Goal: Information Seeking & Learning: Learn about a topic

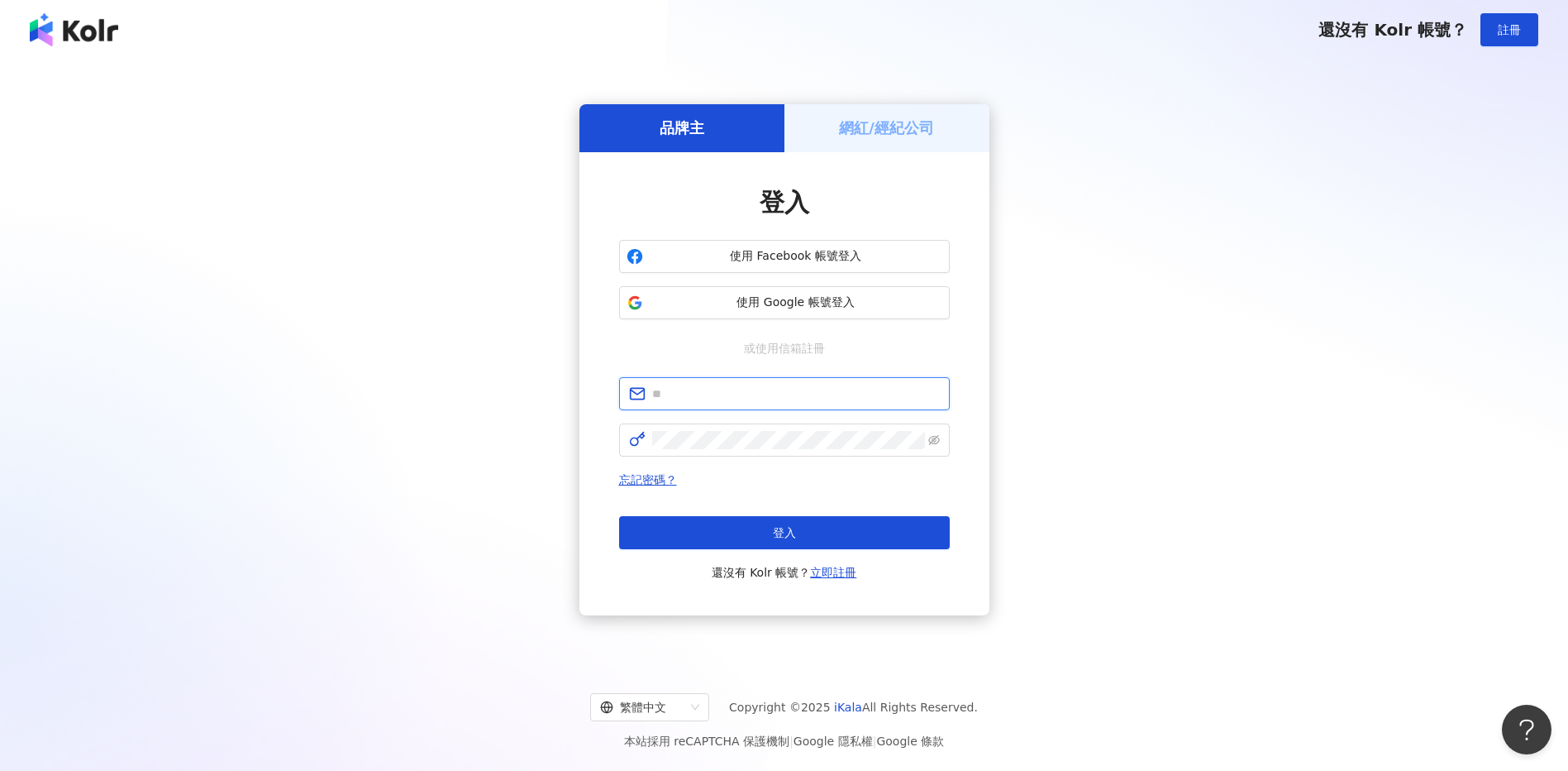
click at [774, 400] on input "text" at bounding box center [796, 393] width 288 height 18
type input "**********"
click at [759, 450] on span at bounding box center [784, 440] width 331 height 33
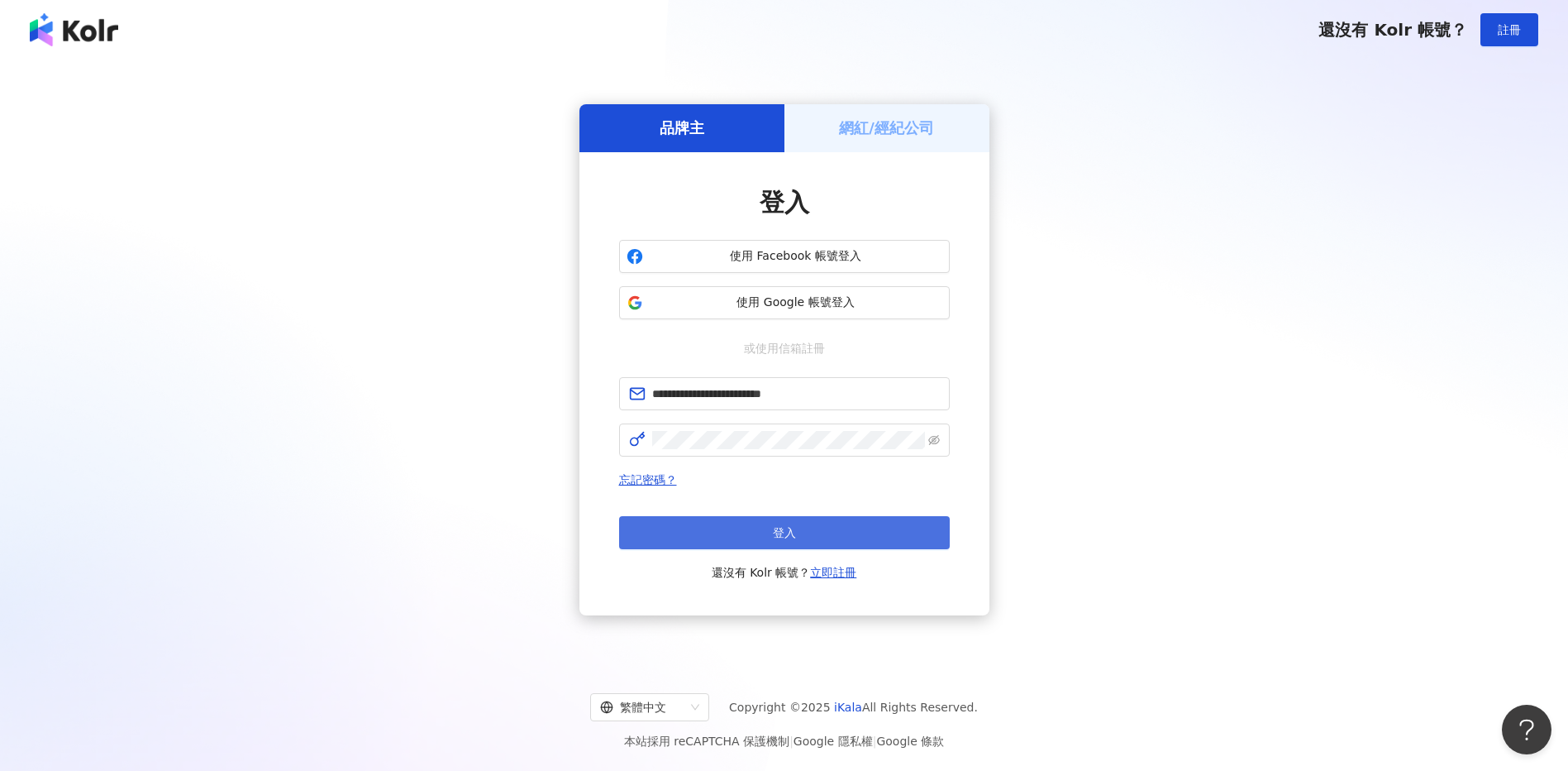
click at [745, 527] on button "登入" at bounding box center [784, 533] width 331 height 33
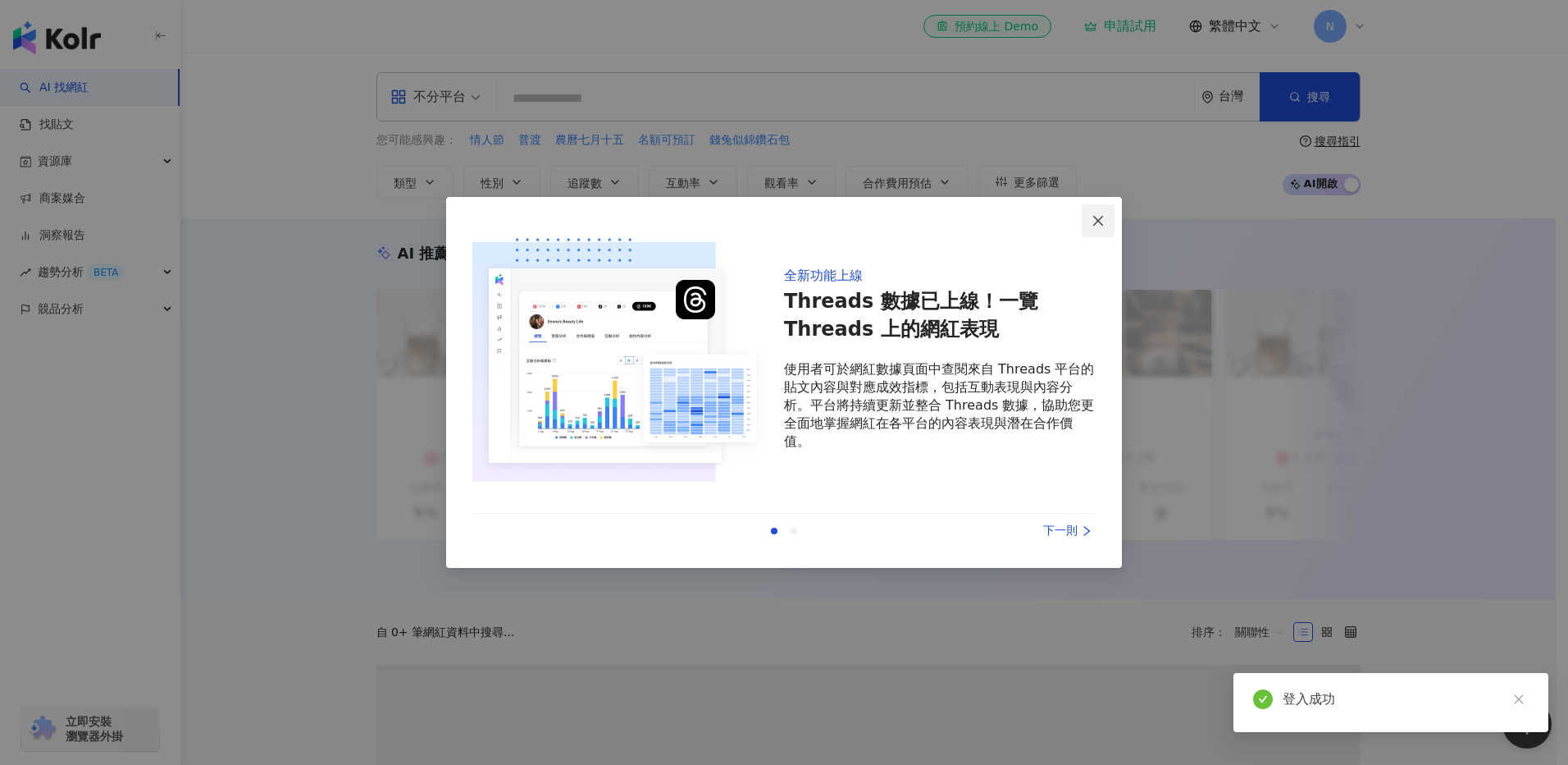
click at [1099, 225] on icon "close" at bounding box center [1097, 220] width 13 height 13
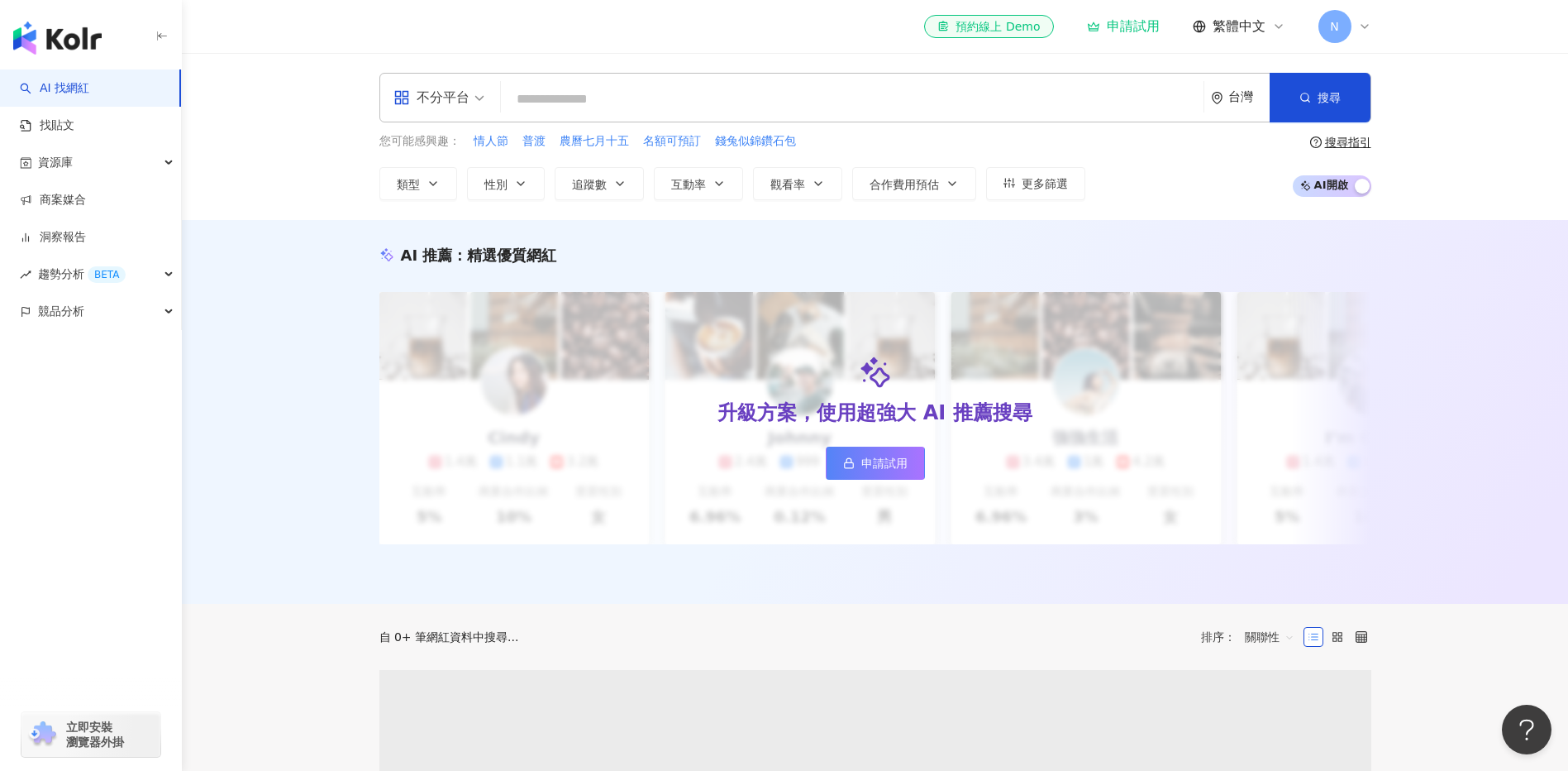
click at [1360, 30] on icon at bounding box center [1365, 26] width 13 height 13
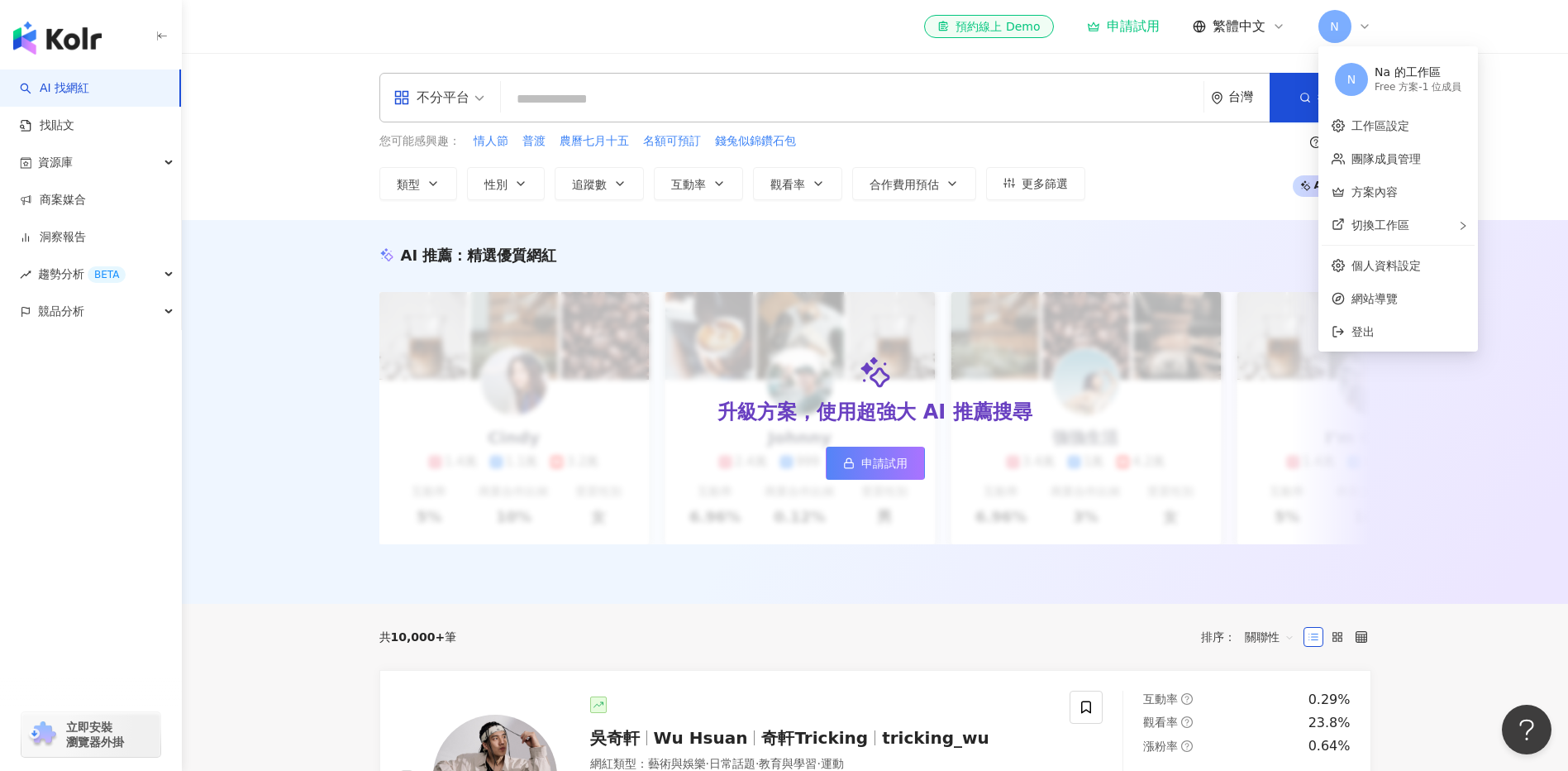
click at [1503, 92] on div "不分平台 台灣 搜尋 您可能感興趣： 情人節 普渡 農曆七月十五 名額可預訂 錢兔似錦鑽石包 類型 性別 追蹤數 互動率 觀看率 合作費用預估 更多篩選 搜尋…" at bounding box center [875, 136] width 1386 height 167
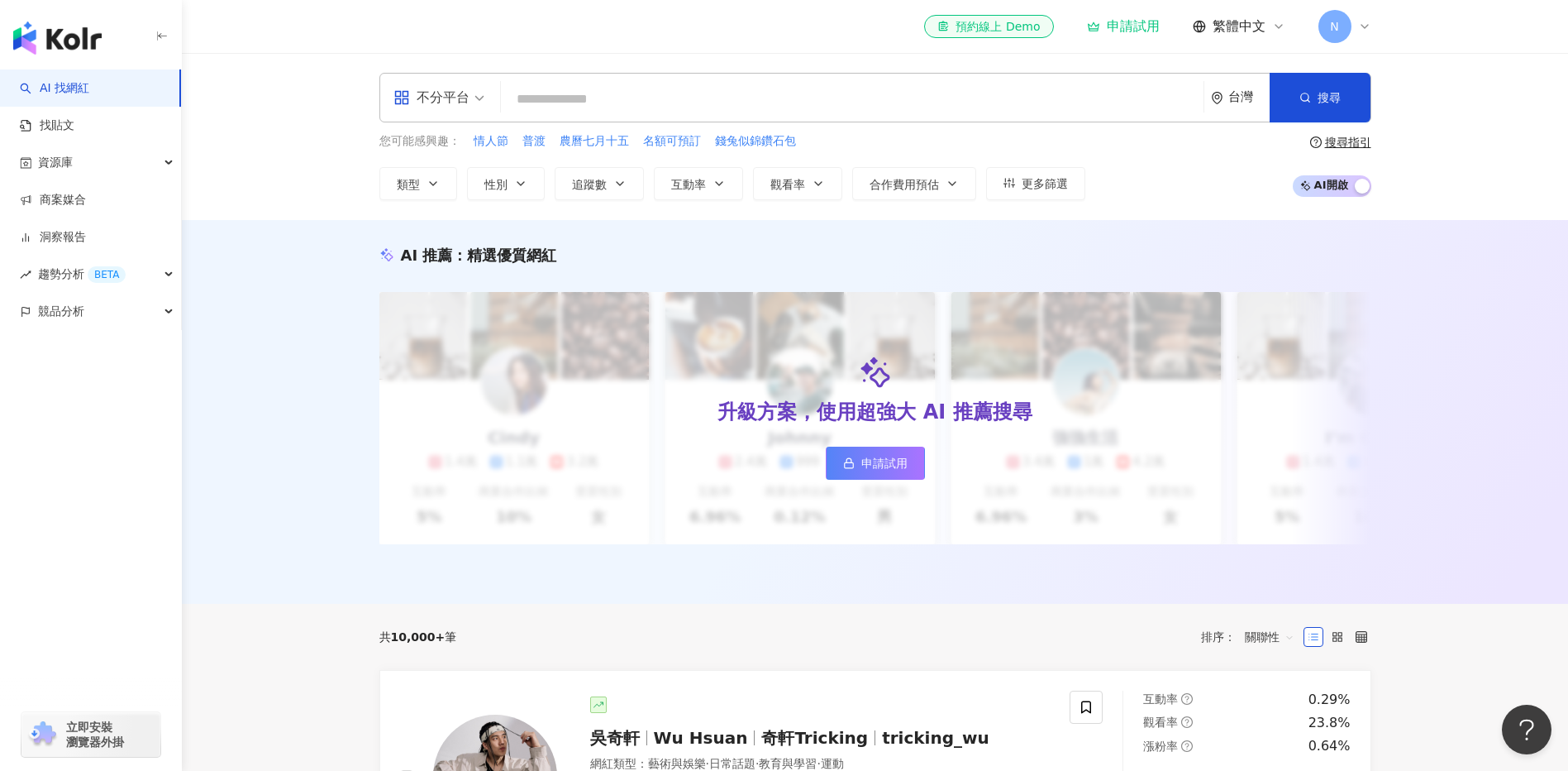
click at [462, 101] on div "不分平台" at bounding box center [431, 98] width 76 height 26
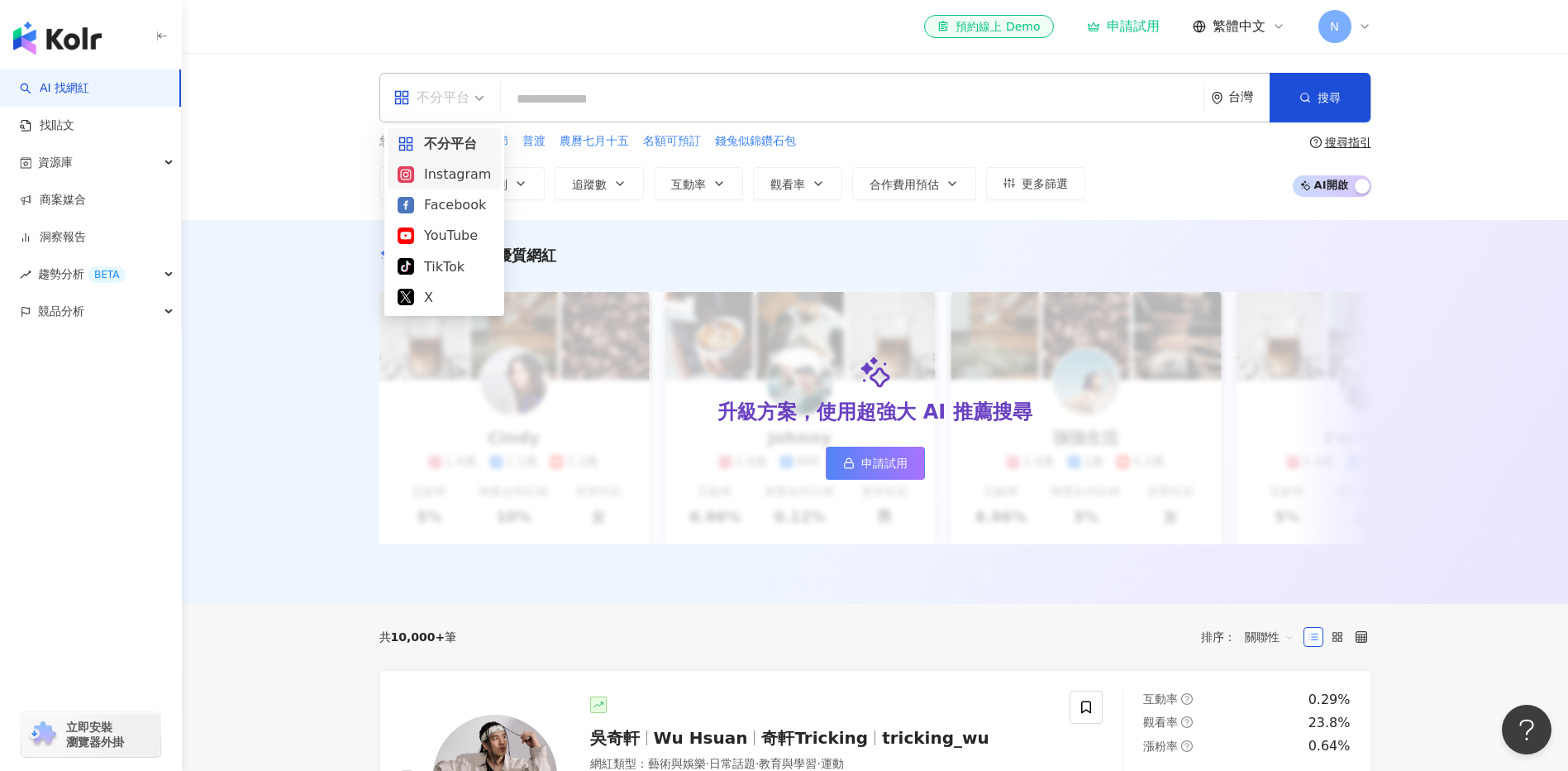
click at [451, 171] on div "Instagram" at bounding box center [444, 174] width 93 height 21
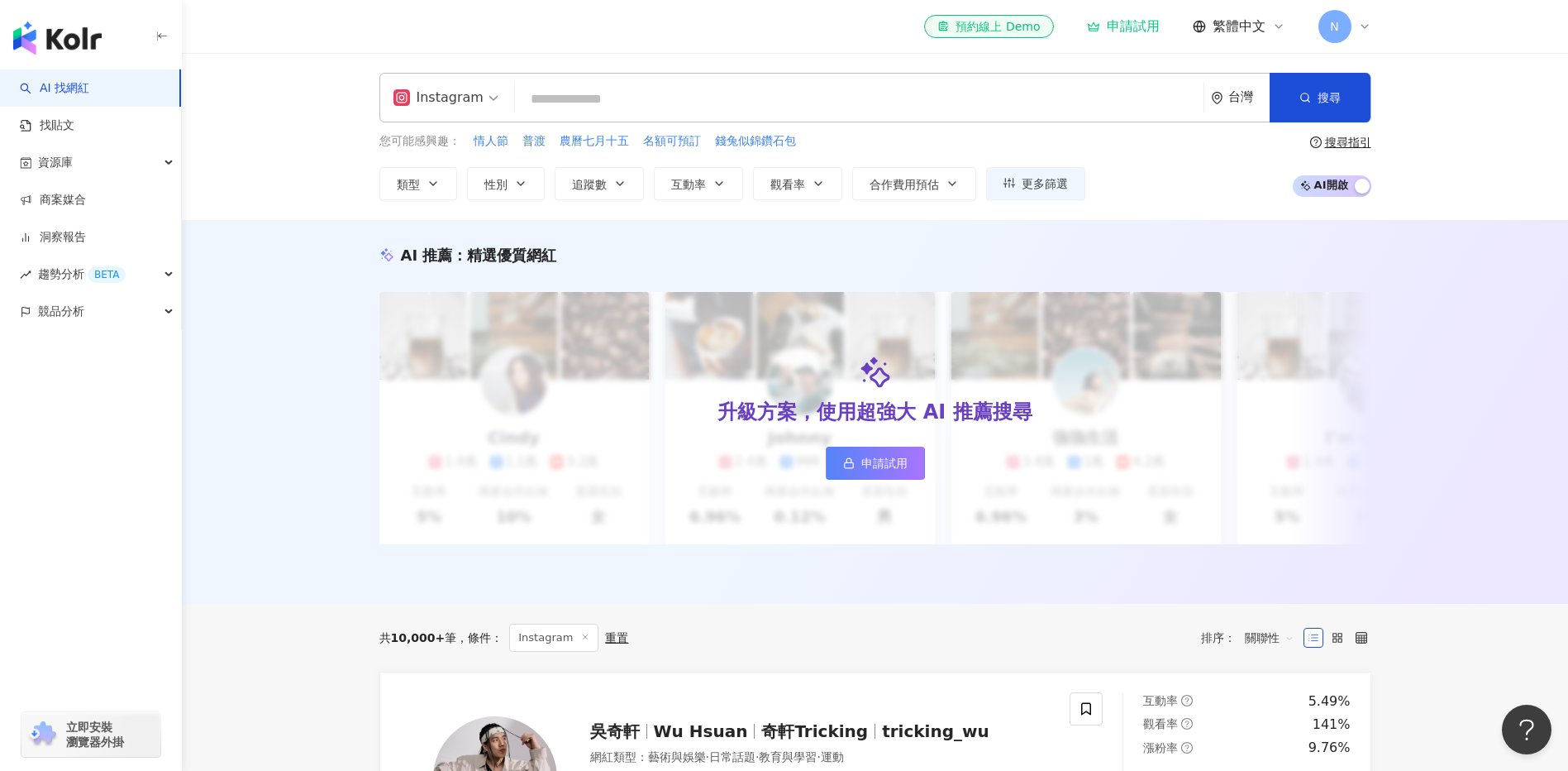
click at [646, 99] on input "search" at bounding box center [860, 100] width 676 height 31
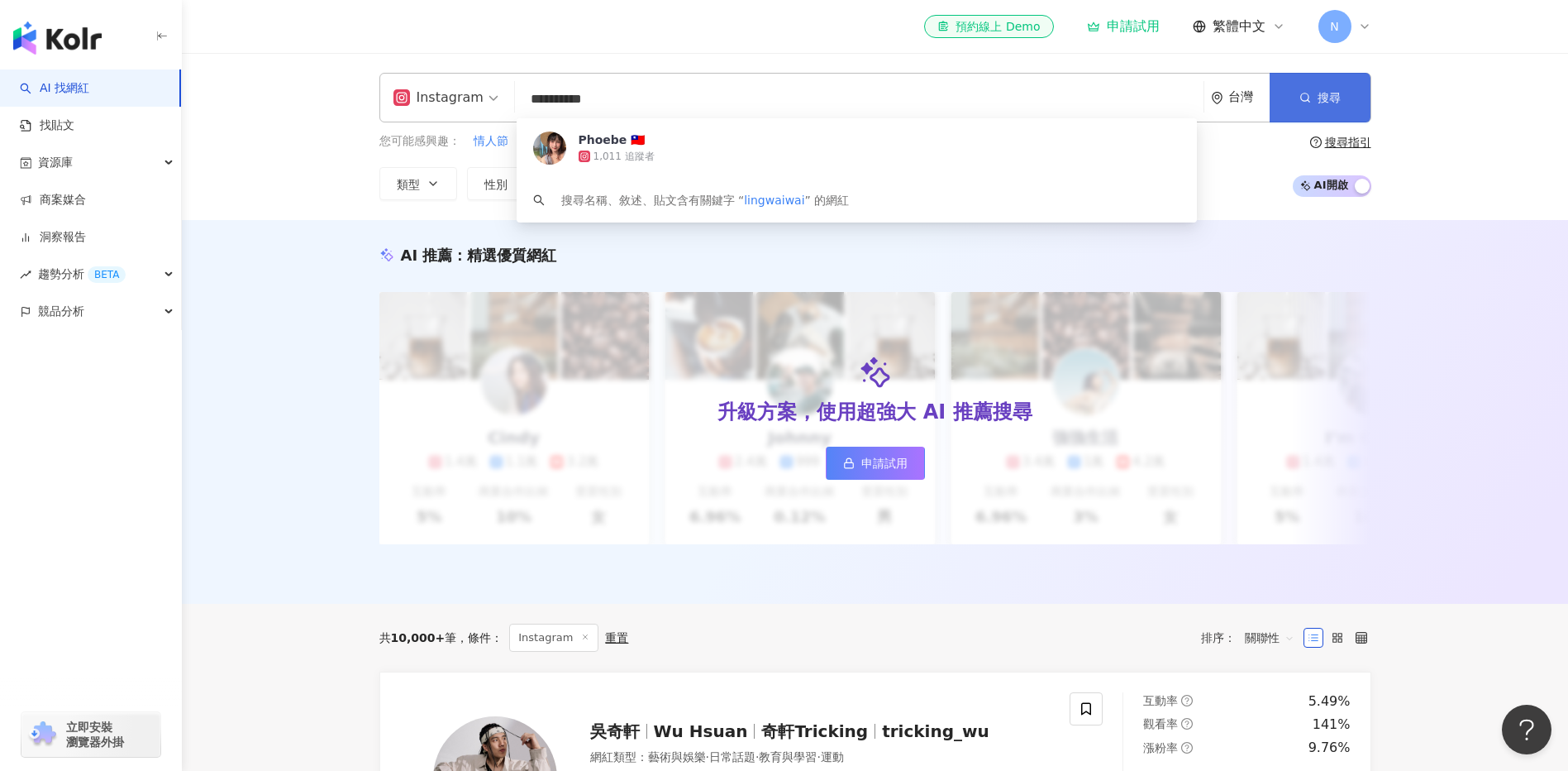
click at [1307, 101] on icon "button" at bounding box center [1305, 97] width 11 height 11
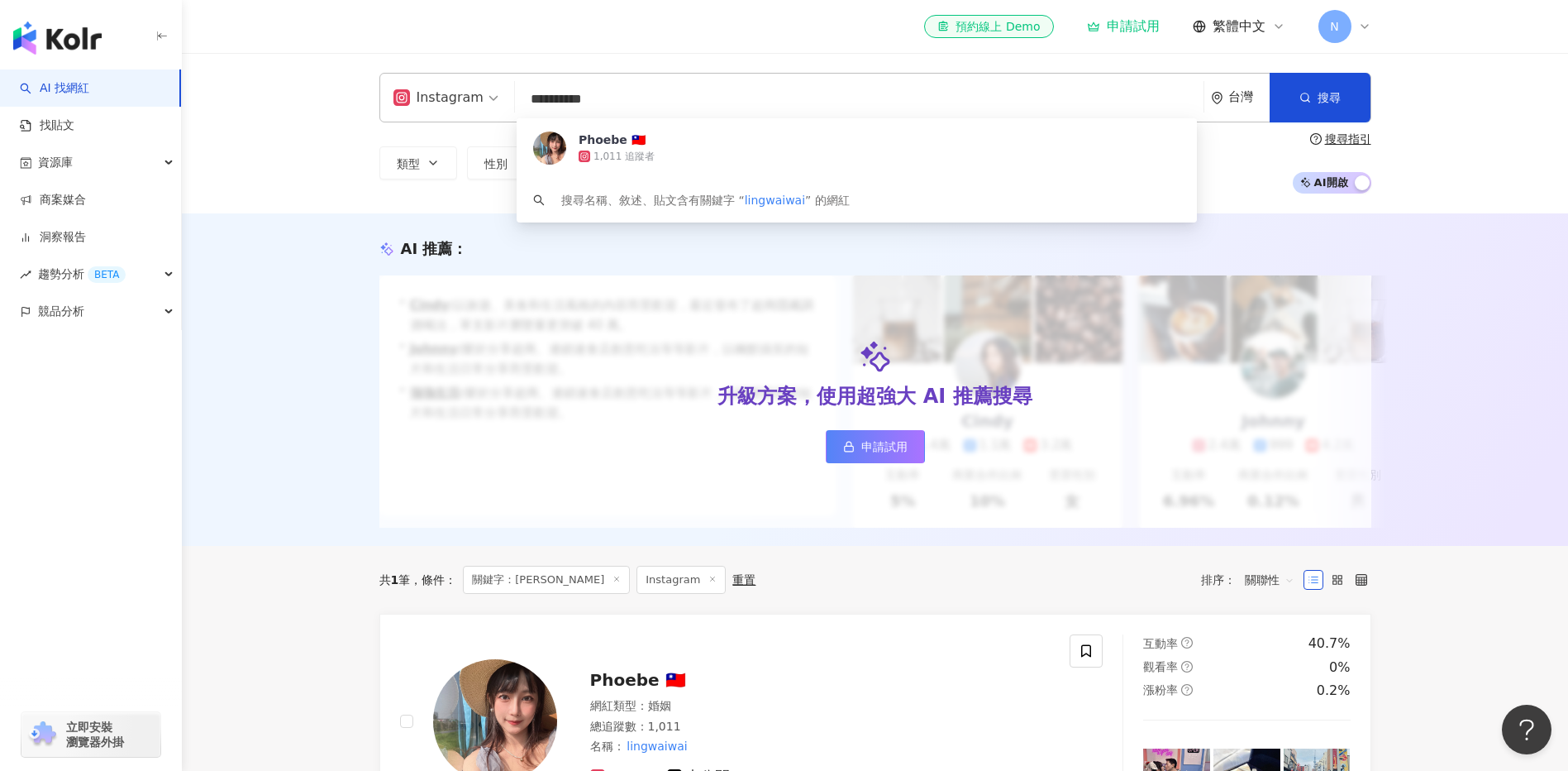
drag, startPoint x: 265, startPoint y: 96, endPoint x: 138, endPoint y: 87, distance: 127.3
type input "********"
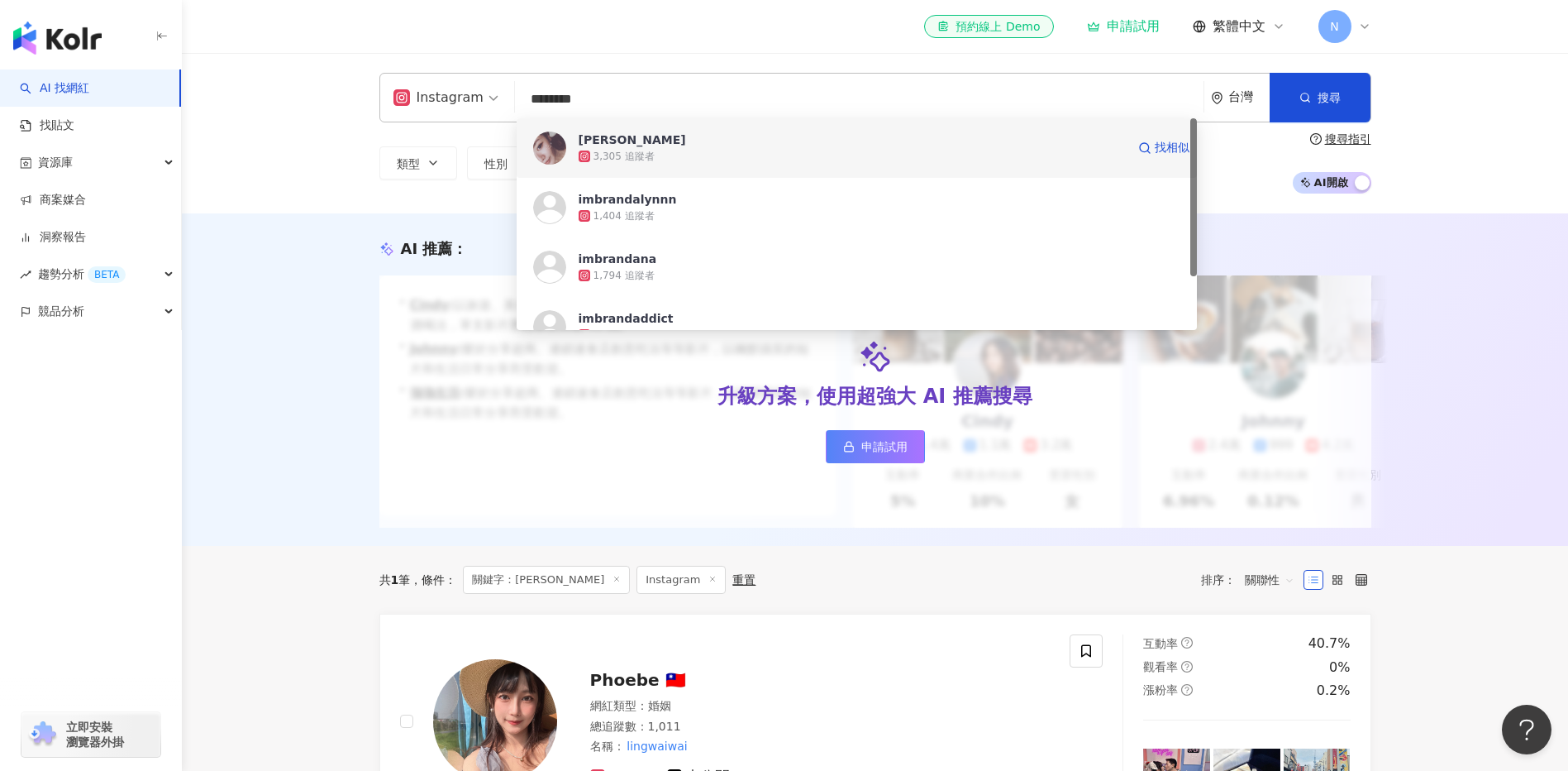
click at [856, 137] on span "Branda Chiou" at bounding box center [852, 140] width 547 height 17
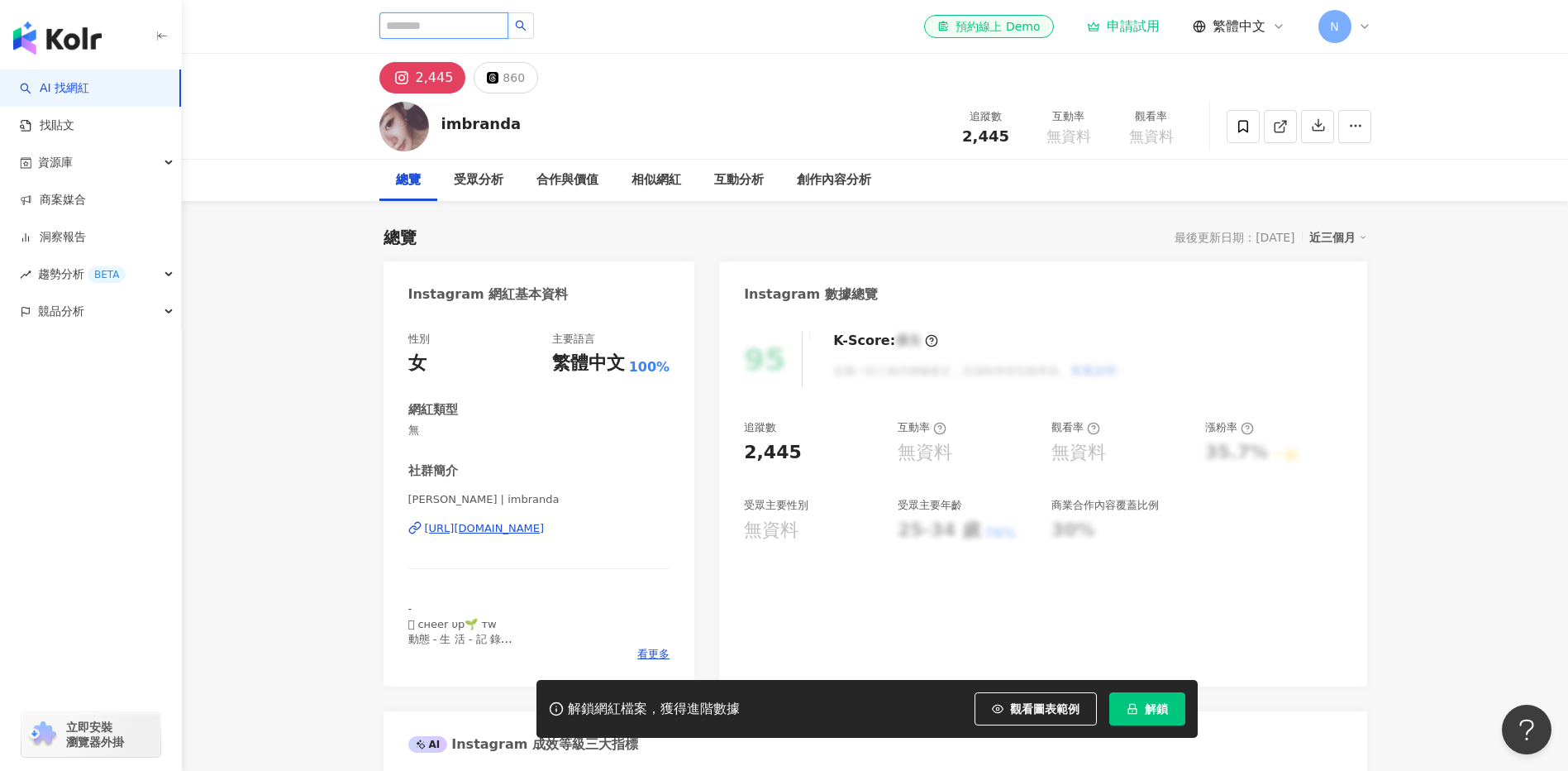
click at [500, 24] on input "search" at bounding box center [444, 25] width 129 height 26
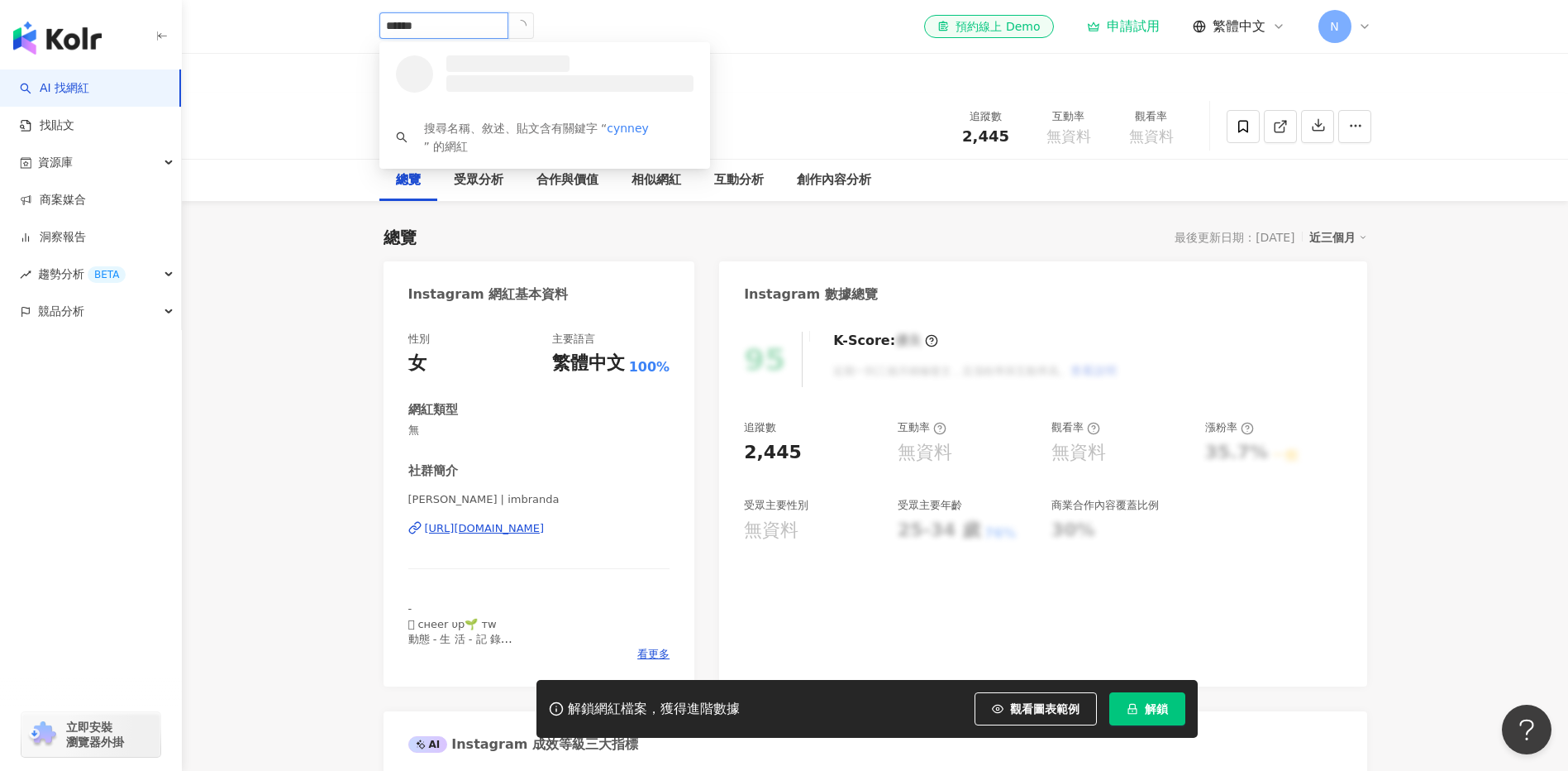
type input "*******"
click at [513, 63] on div "CC亞/ [PERSON_NAME]" at bounding box center [495, 63] width 107 height 17
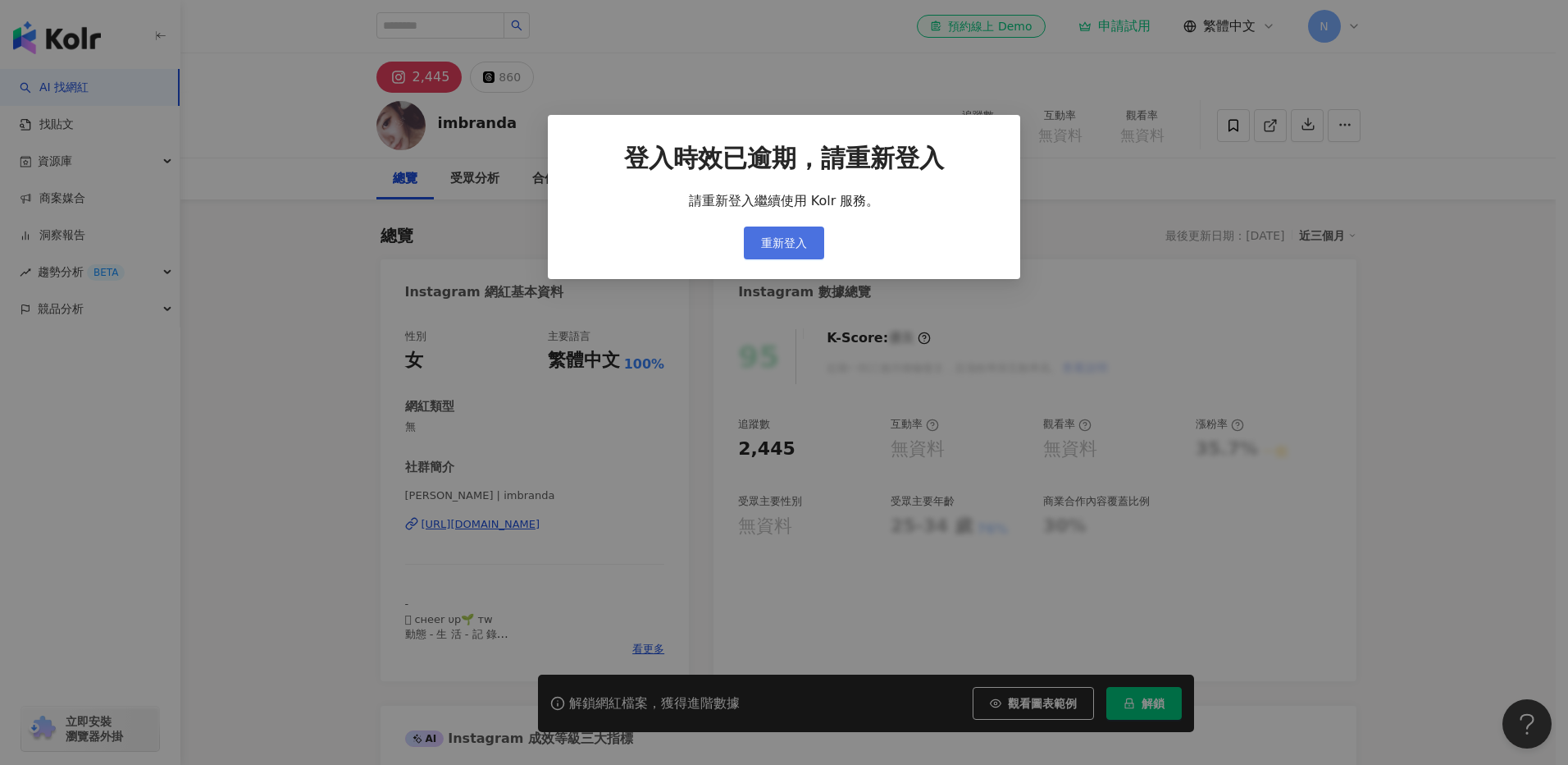
click at [806, 240] on span "重新登入" at bounding box center [784, 243] width 46 height 13
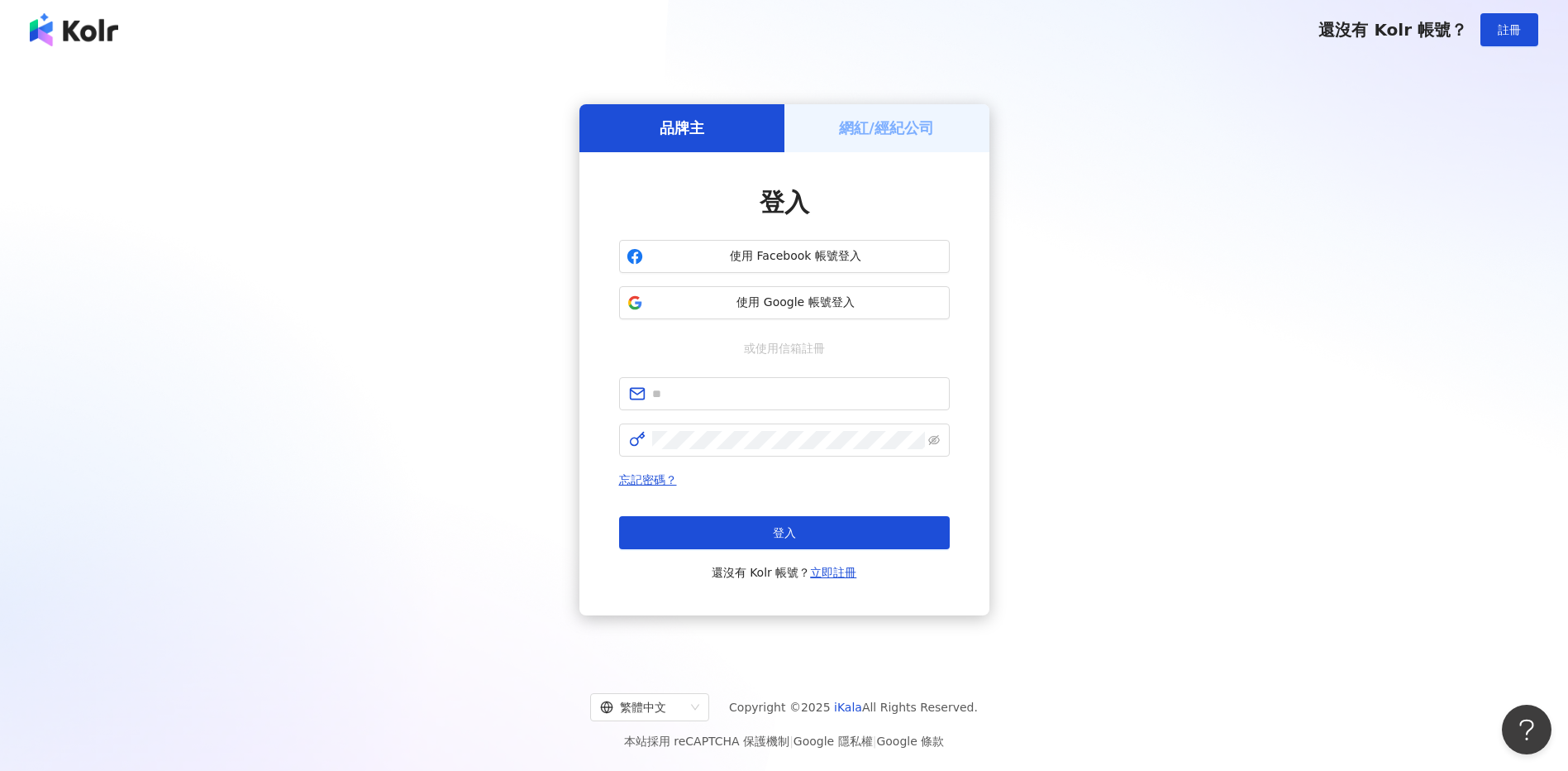
click at [1159, 172] on div "品牌主 網紅/經紀公司 登入 使用 Facebook 帳號登入 使用 Google 帳號登入 或使用信箱註冊 忘記密碼？ 登入 還沒有 Kolr 帳號？ 立即…" at bounding box center [784, 359] width 1529 height 574
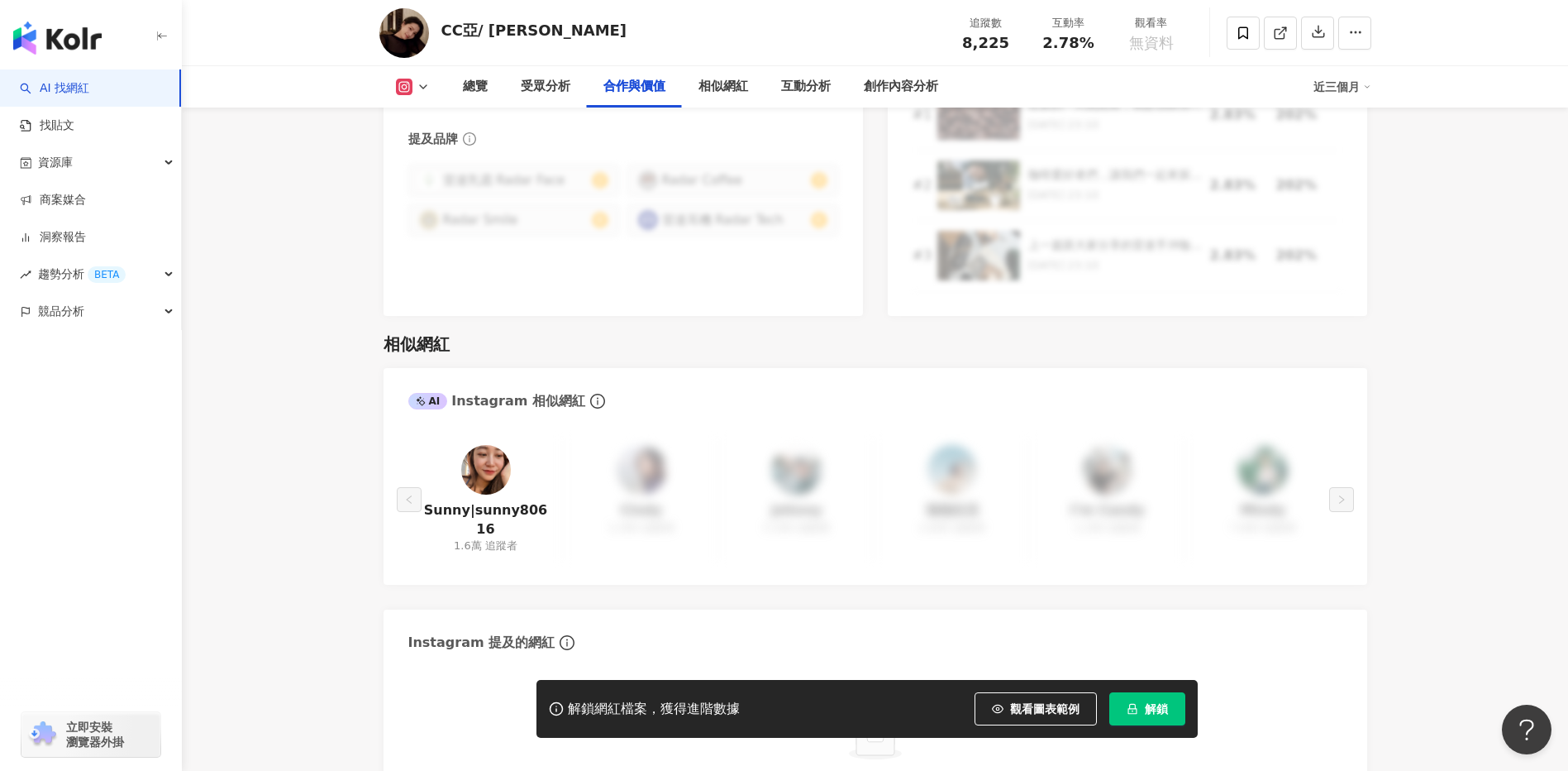
scroll to position [2325, 0]
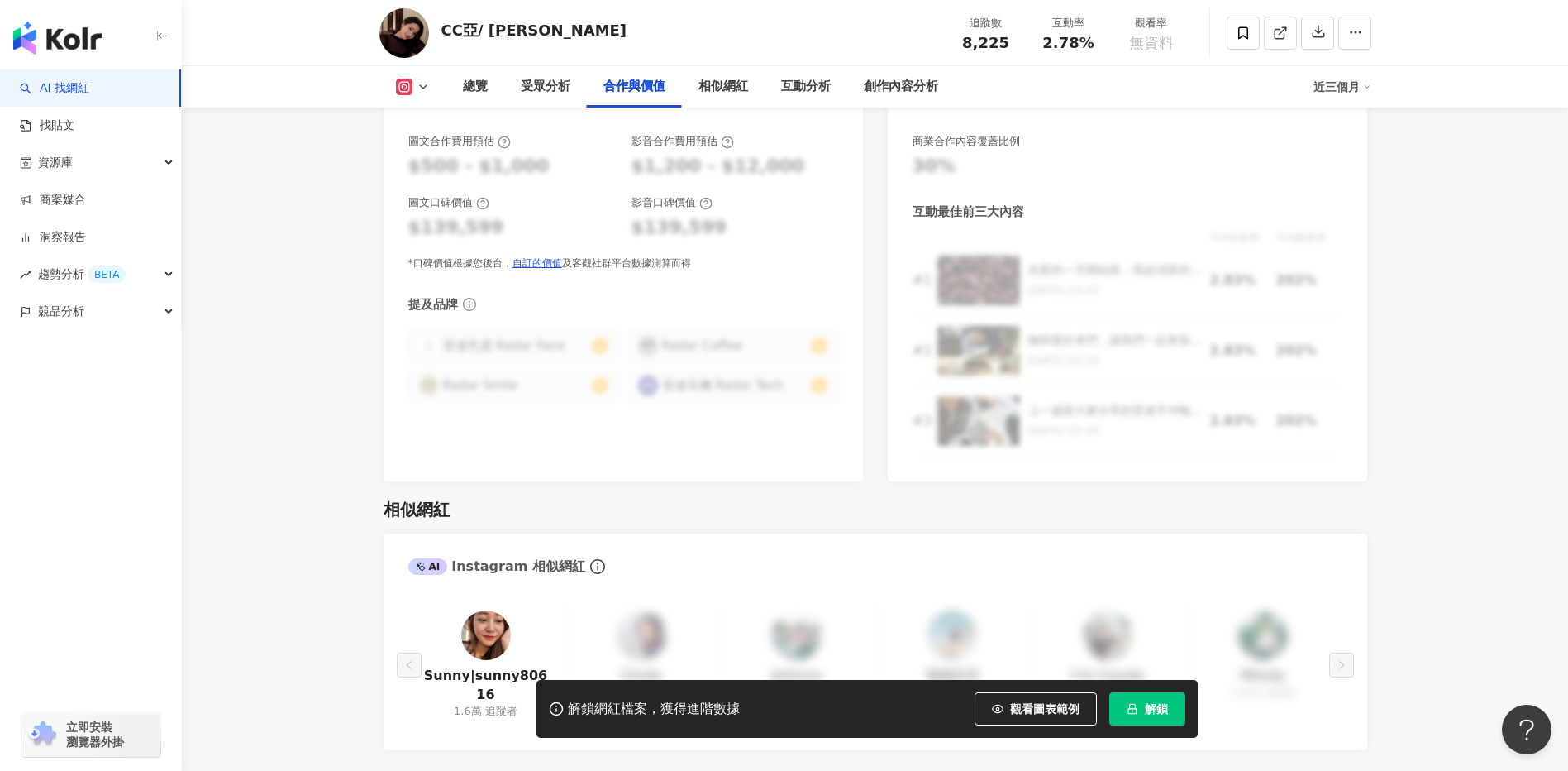
click at [1565, 353] on main "8,225 2,058 CC亞/ [PERSON_NAME] 追蹤數 8,225 互動率 2.78% 觀看率 無資料 總覽 受眾分析 合作與價值 相似網紅 互…" at bounding box center [875, 498] width 1386 height 5538
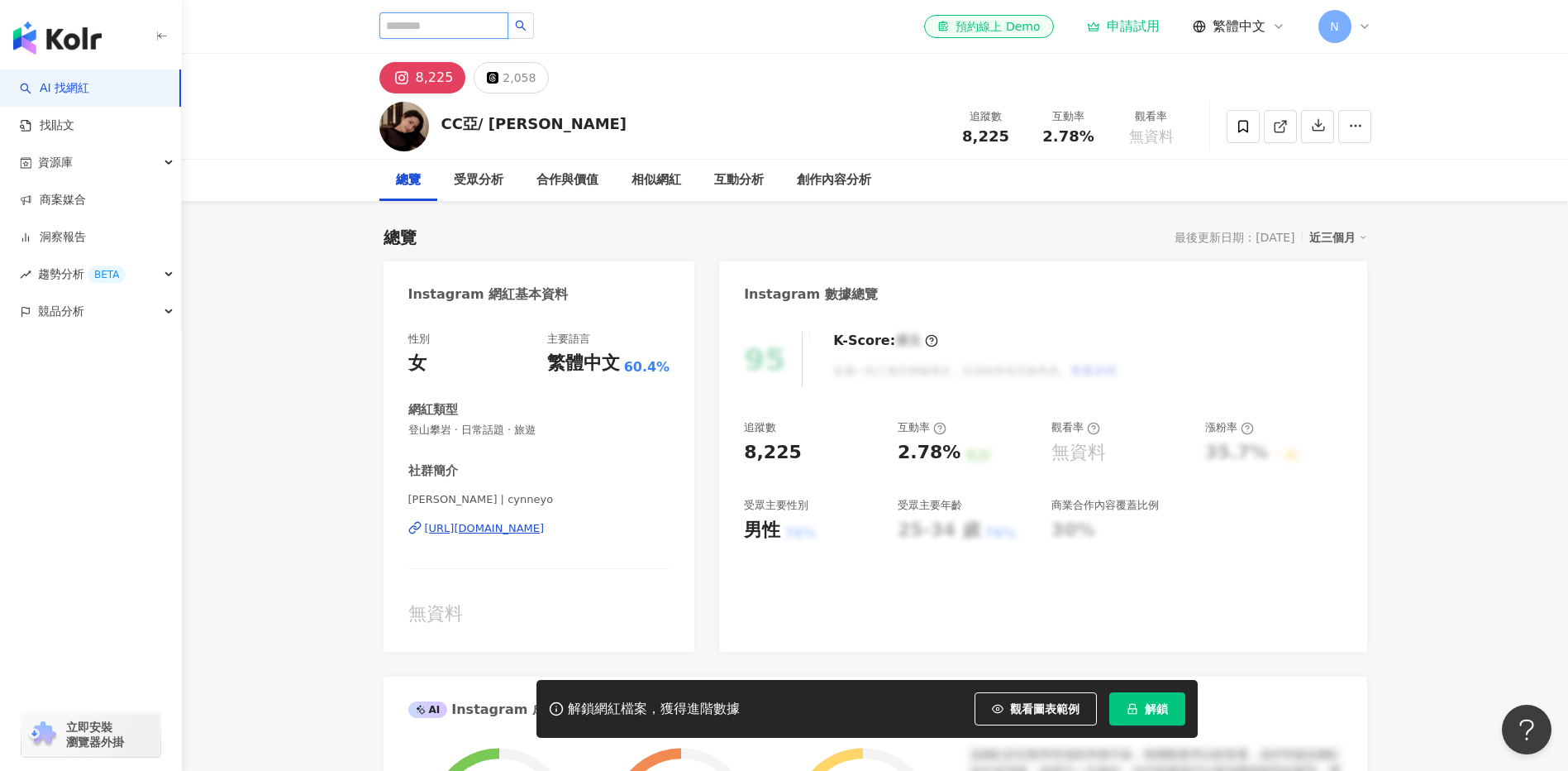
click at [474, 21] on input "search" at bounding box center [444, 25] width 129 height 26
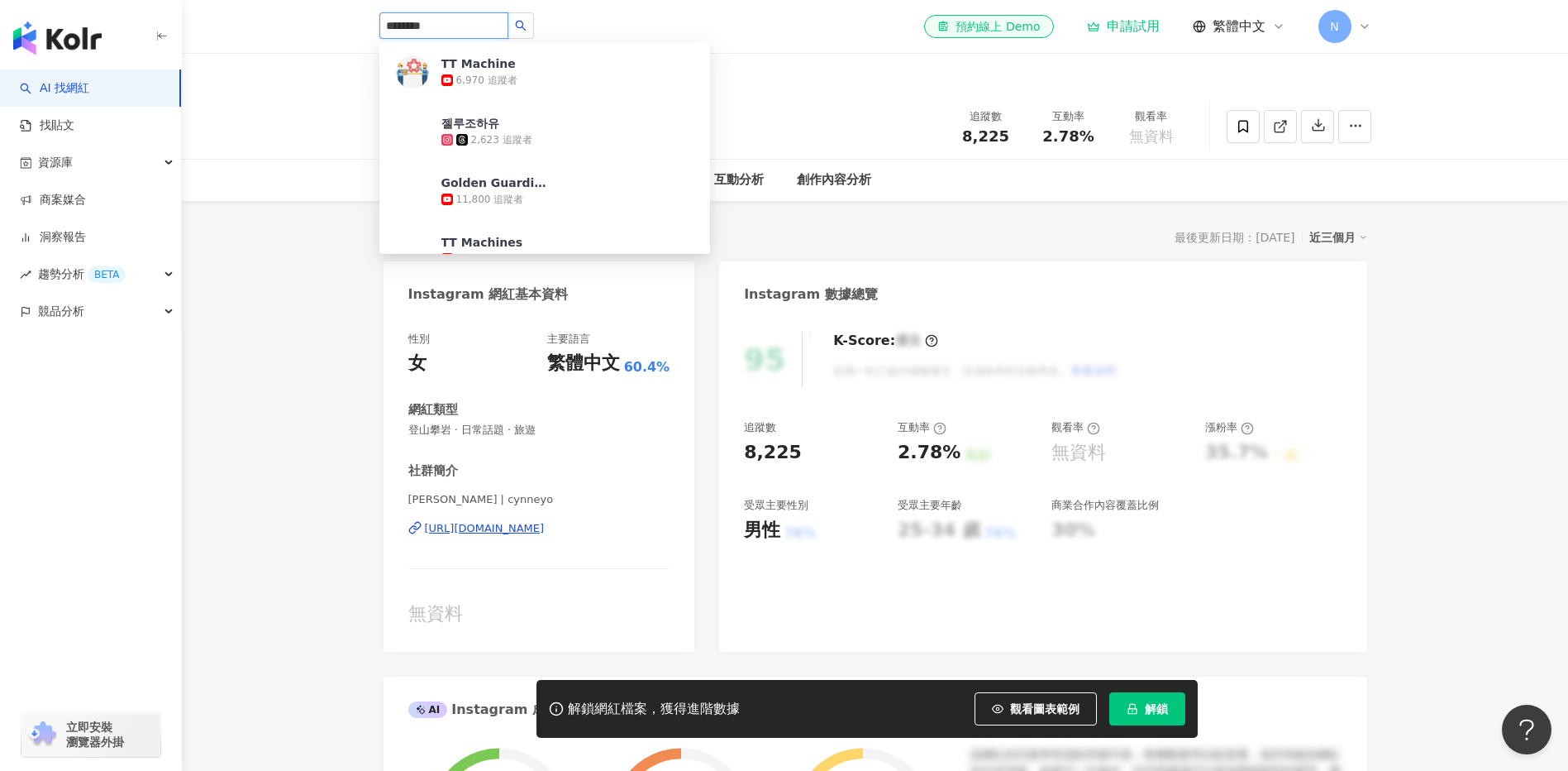
type input "*********"
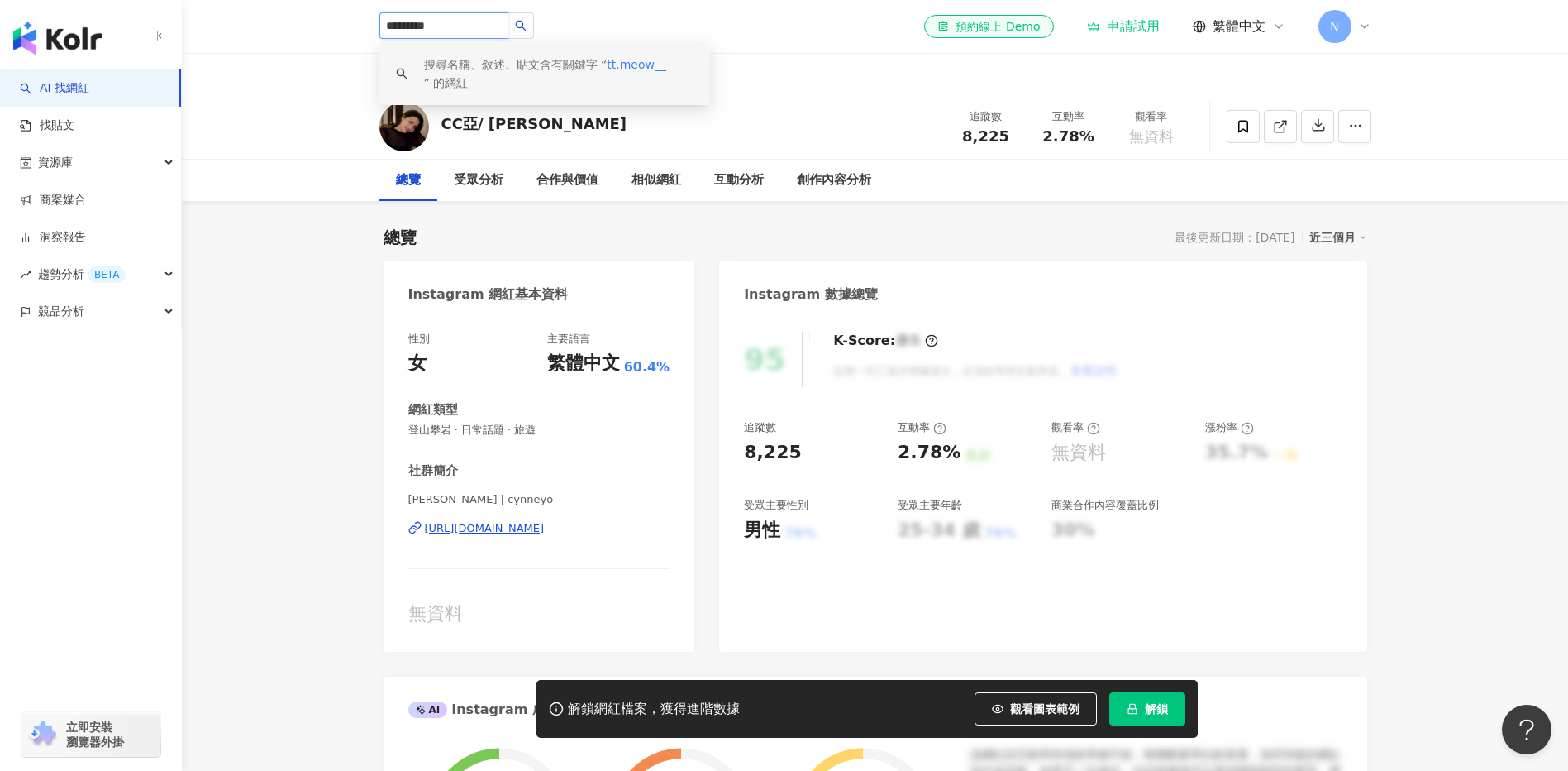
click at [646, 70] on span "tt.meow__" at bounding box center [636, 64] width 59 height 13
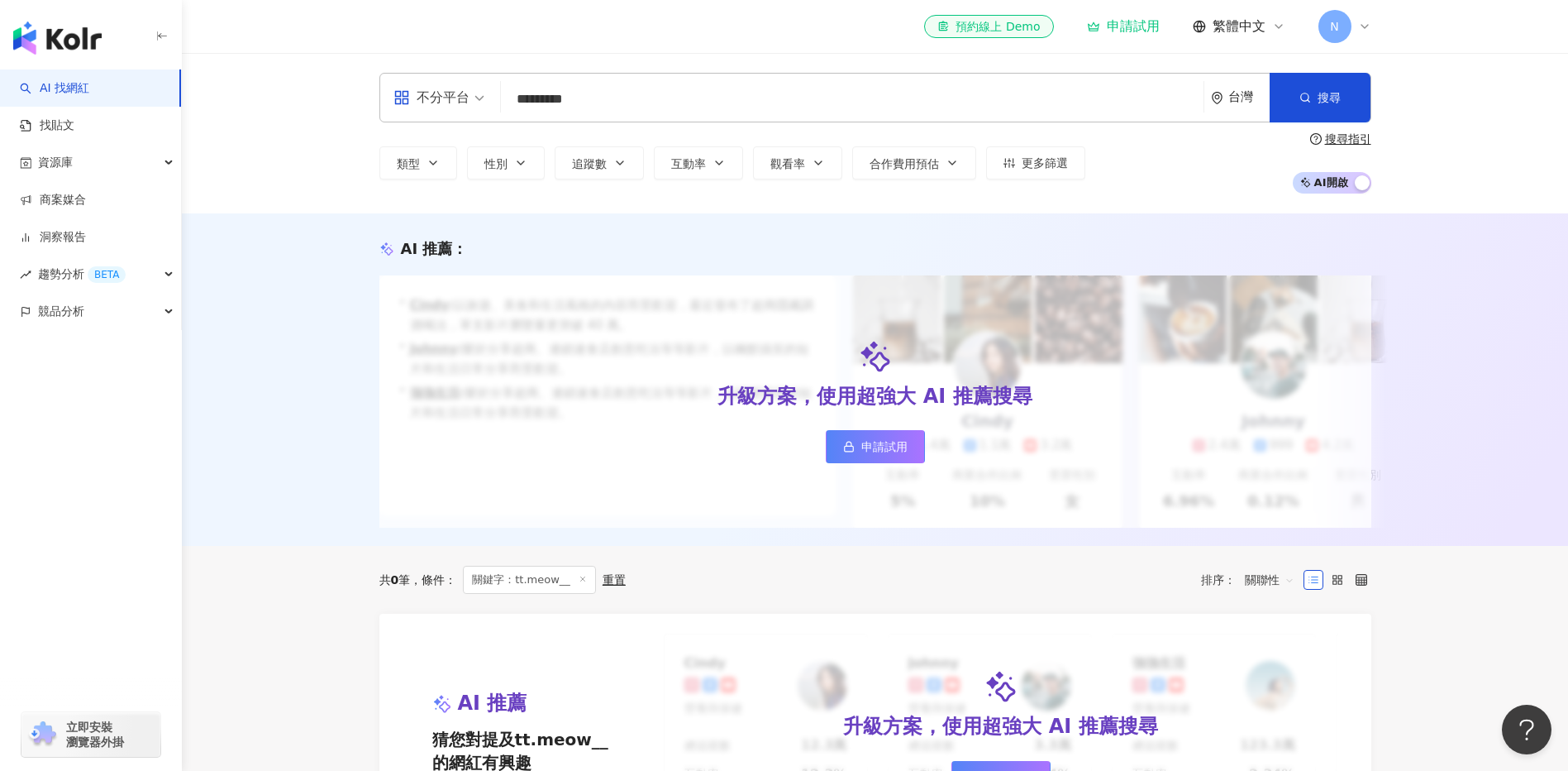
click at [481, 101] on span "不分平台" at bounding box center [439, 98] width 91 height 26
click at [475, 169] on div "Instagram" at bounding box center [444, 174] width 93 height 21
drag, startPoint x: 550, startPoint y: 94, endPoint x: 340, endPoint y: 84, distance: 210.2
click at [340, 84] on div "ig Instagram ********* 台灣 搜尋 keyword 搜尋名稱、敘述、貼文含有關鍵字 “ tt.meow__ ” 的網紅 類型 性別 追蹤…" at bounding box center [875, 134] width 1386 height 161
type input "******"
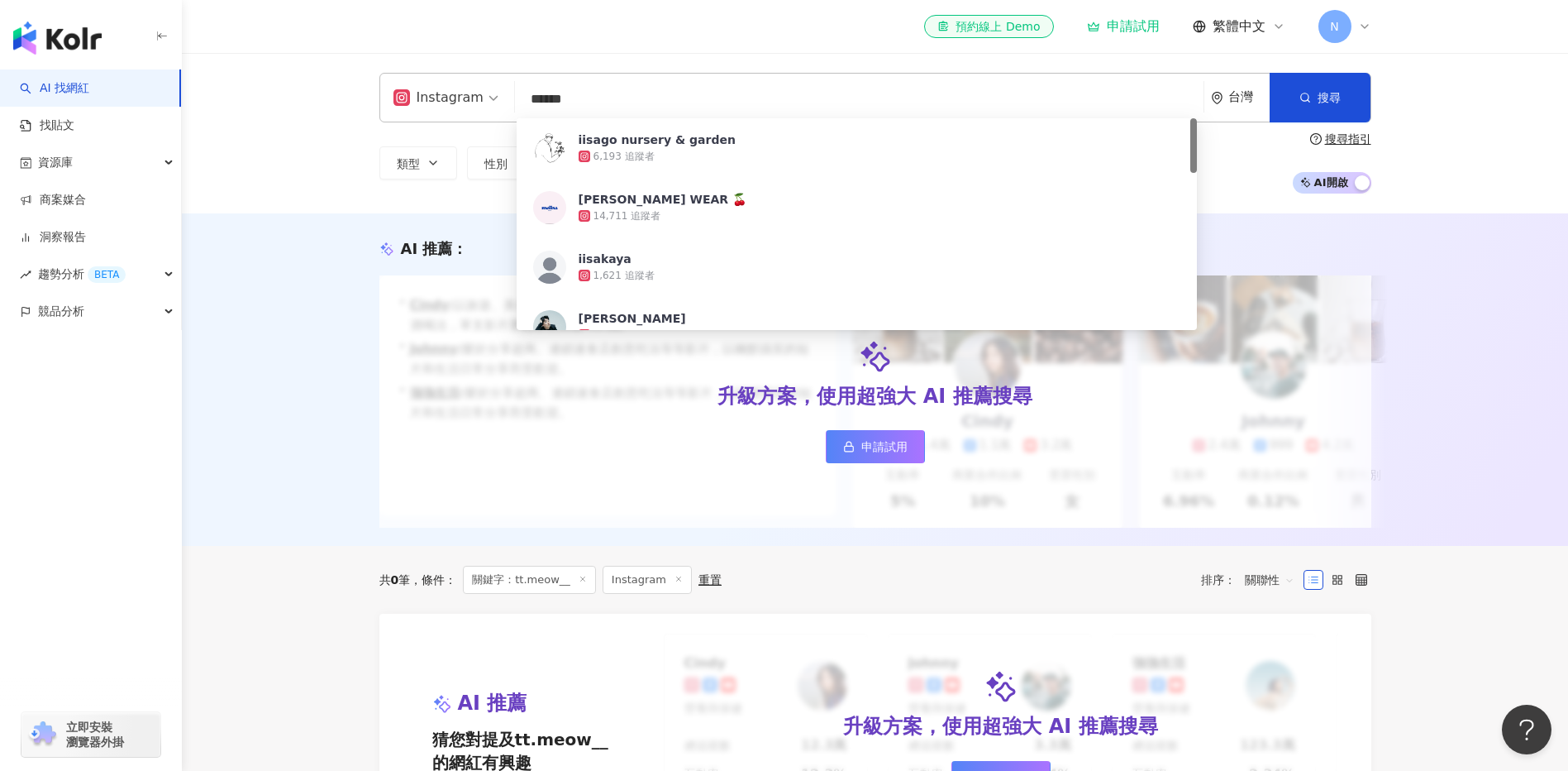
drag, startPoint x: 582, startPoint y: 100, endPoint x: 453, endPoint y: 101, distance: 129.0
click at [453, 101] on div "Instagram ****** 台灣 搜尋 22c05320-7e9c-4af9-9270-526892a5357f iisago nursery & ga…" at bounding box center [876, 97] width 992 height 50
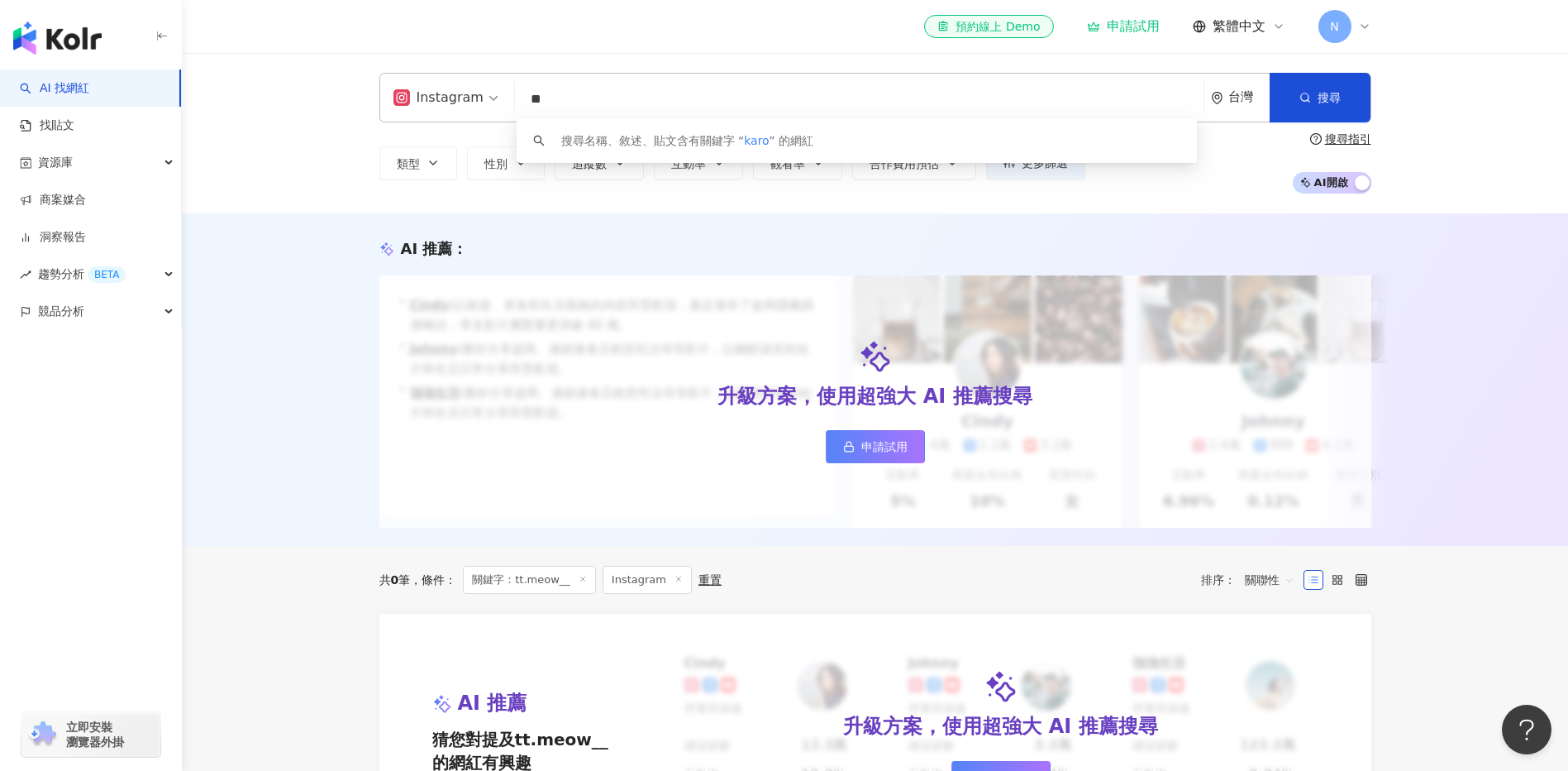
type input "*"
click at [1349, 32] on span "N" at bounding box center [1335, 26] width 33 height 33
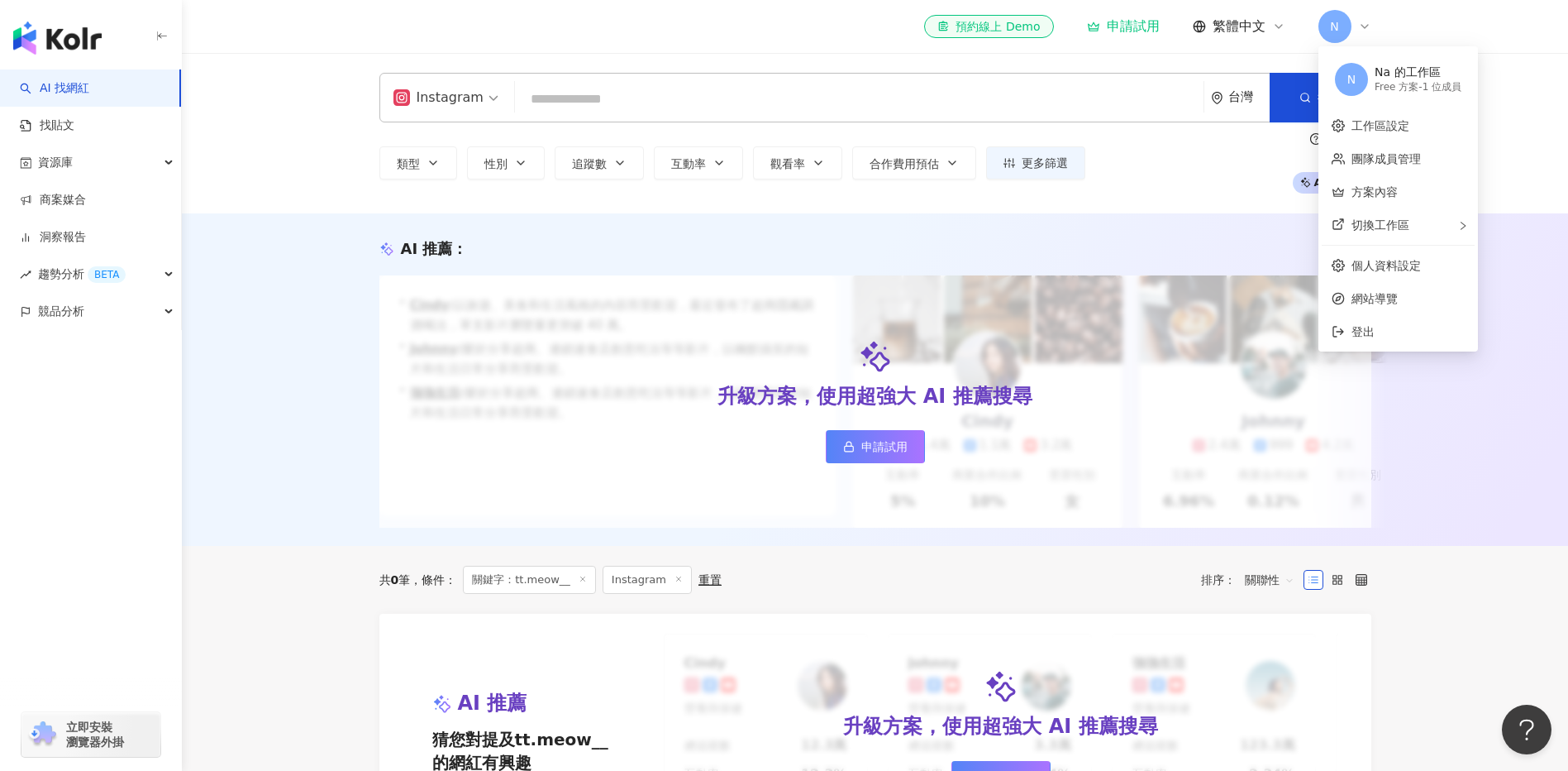
click at [1395, 83] on div "Free 方案 - 1 位成員" at bounding box center [1418, 87] width 86 height 14
click at [1421, 78] on div "Na 的工作區" at bounding box center [1418, 72] width 86 height 17
click at [1421, 262] on link "個人資料設定" at bounding box center [1386, 265] width 70 height 13
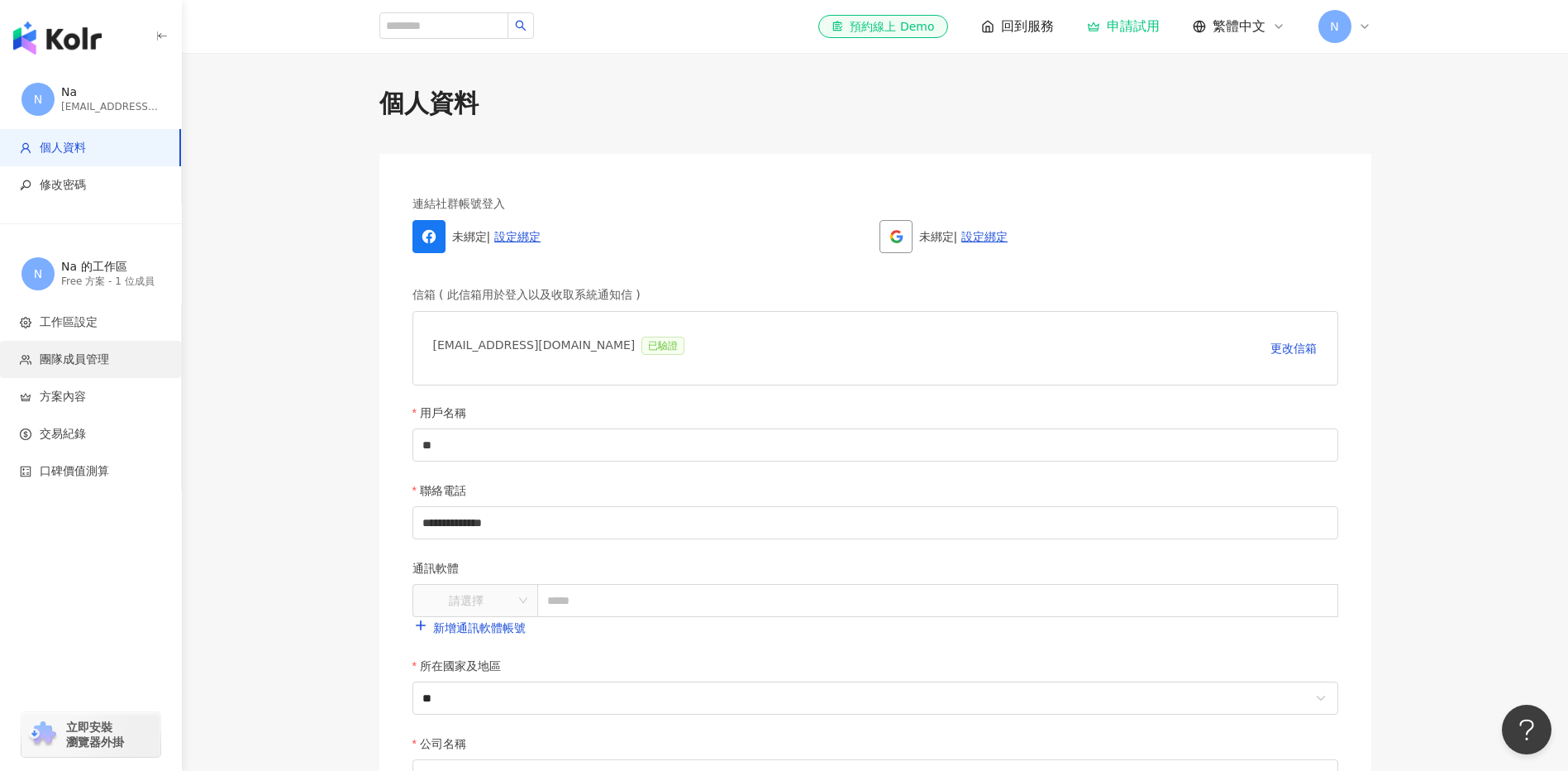
click at [107, 356] on span "團隊成員管理" at bounding box center [74, 359] width 70 height 17
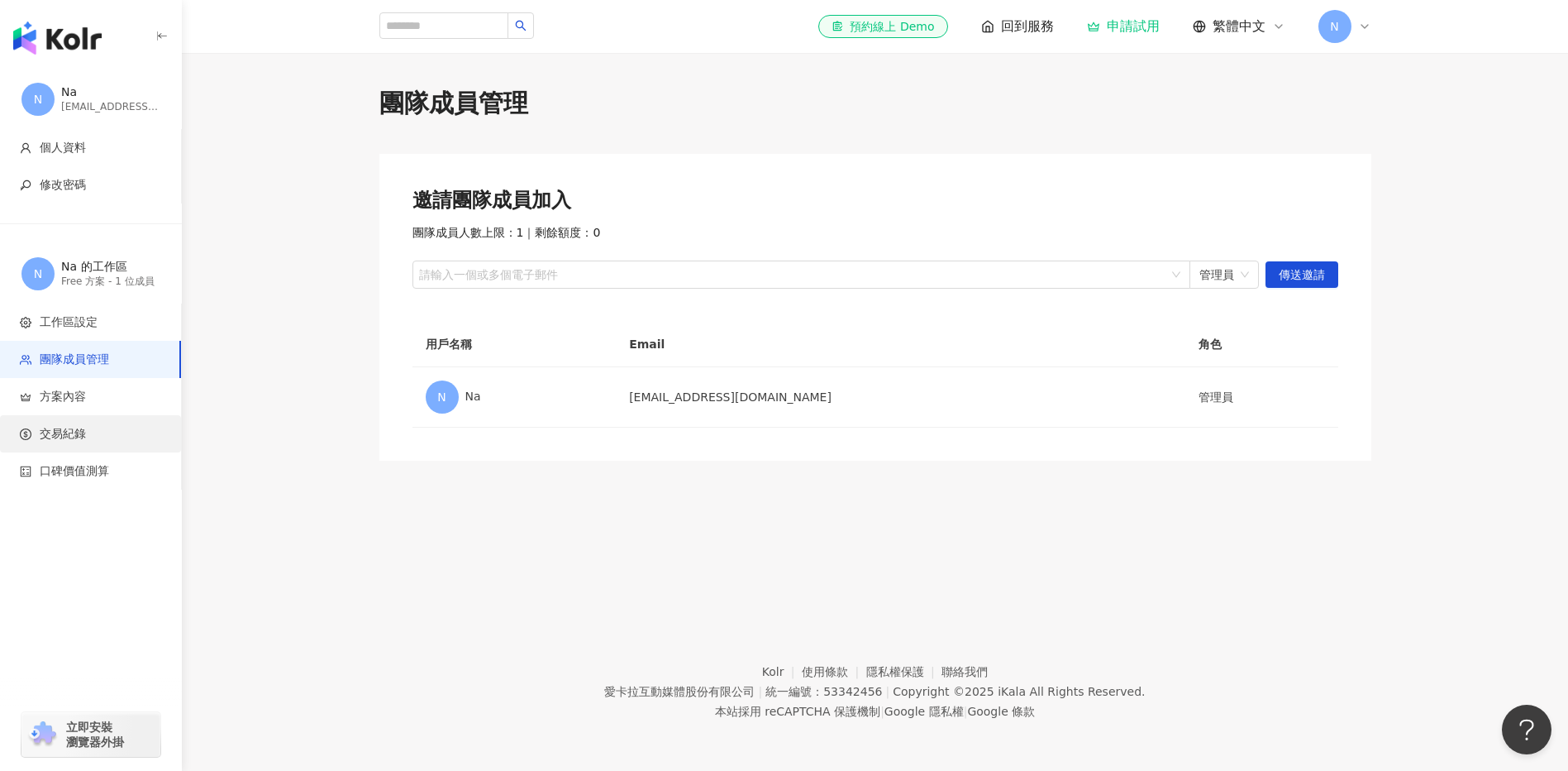
click at [97, 432] on span "交易紀錄" at bounding box center [93, 434] width 148 height 17
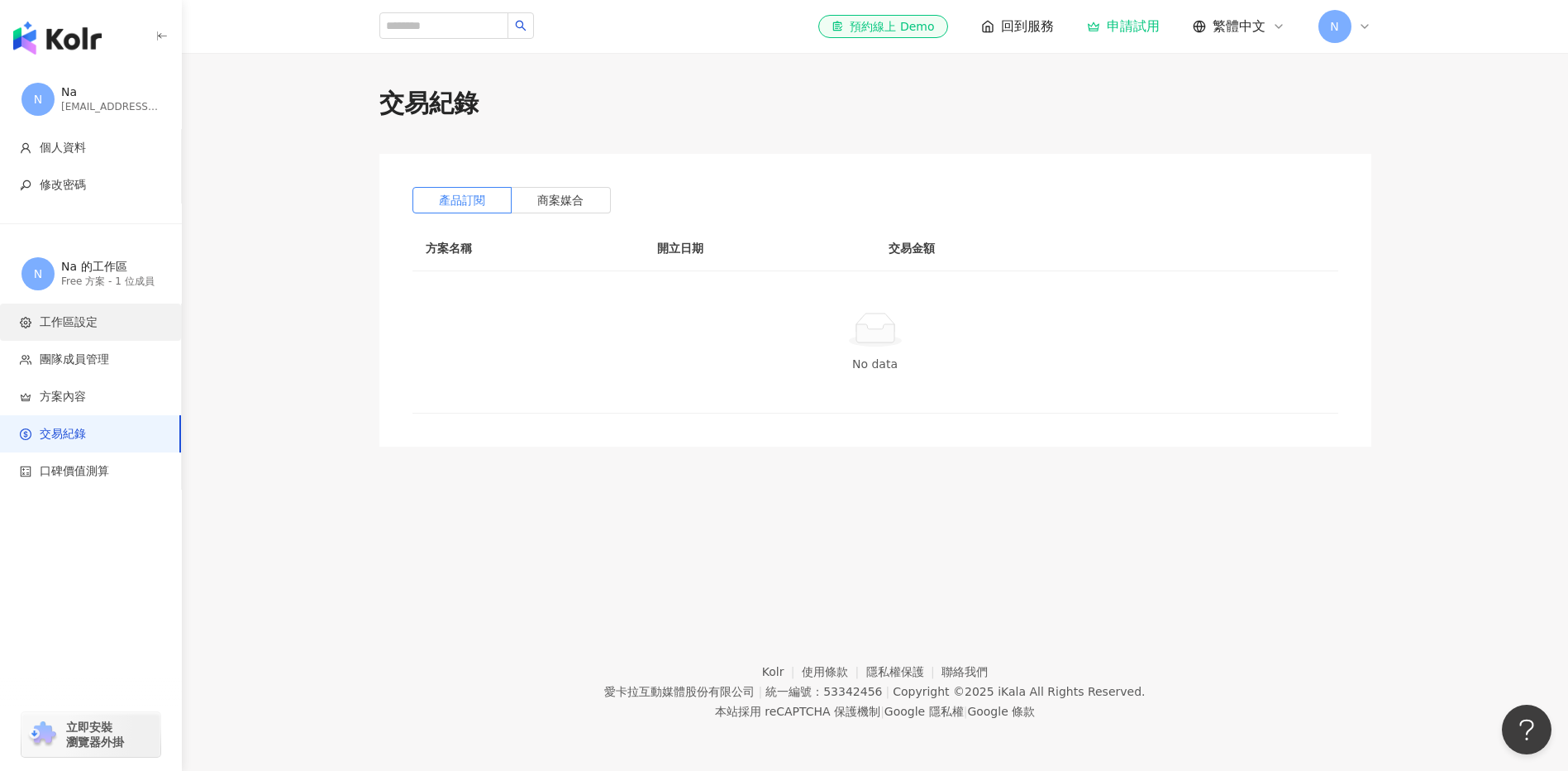
click at [118, 328] on span "工作區設定" at bounding box center [93, 322] width 148 height 17
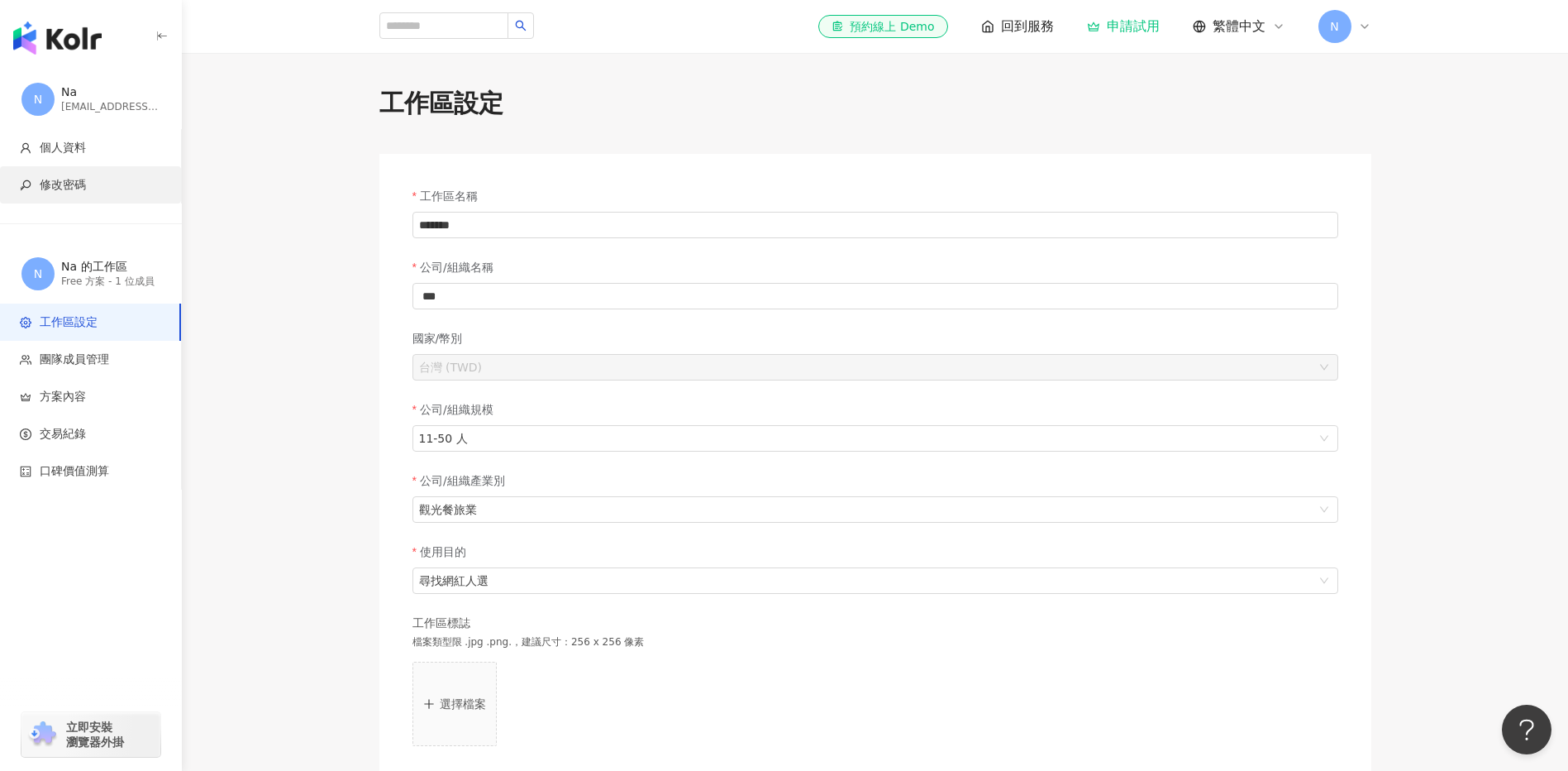
click at [73, 198] on li "修改密碼" at bounding box center [90, 184] width 181 height 38
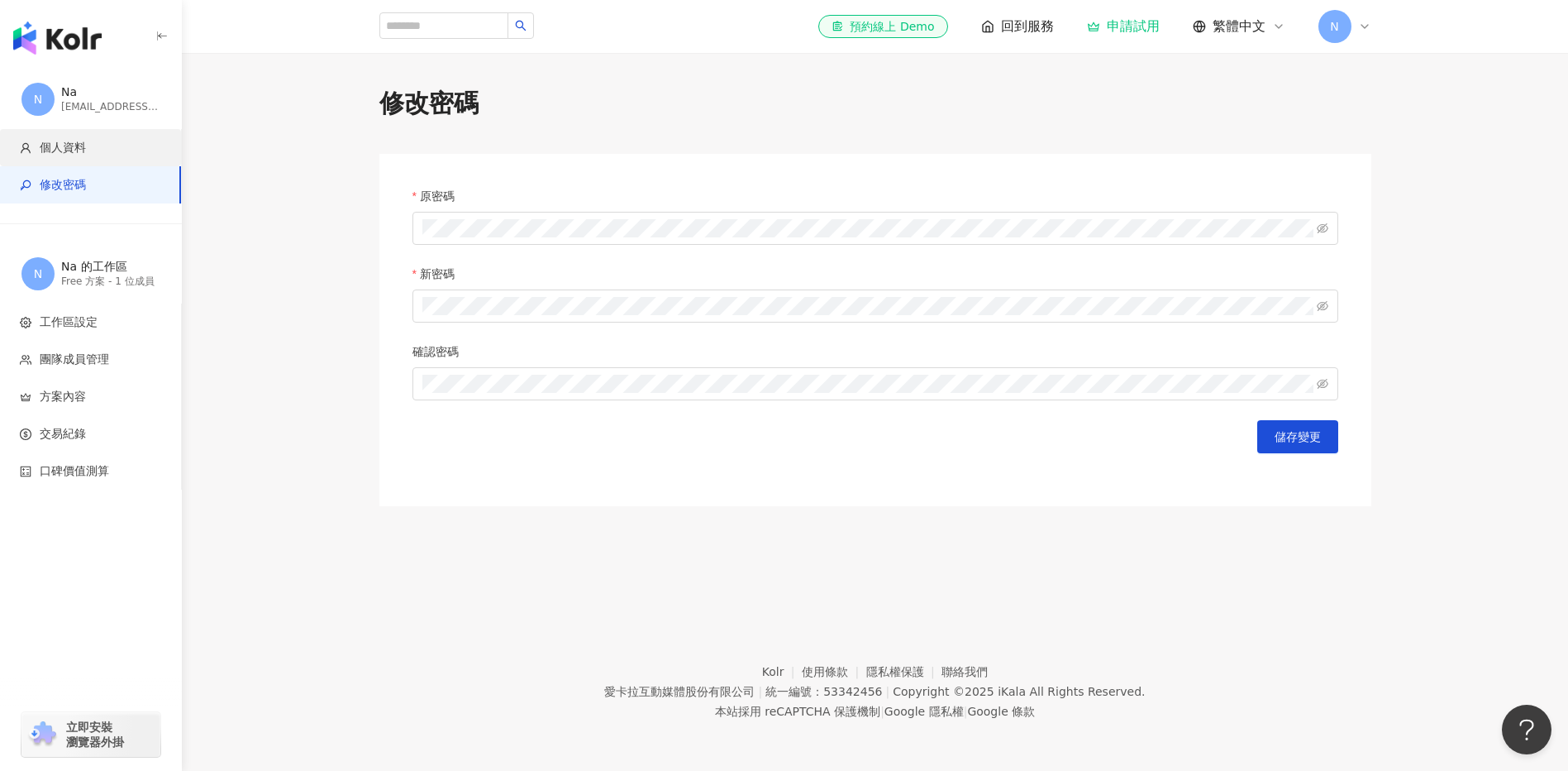
click at [86, 148] on span "個人資料" at bounding box center [62, 148] width 46 height 17
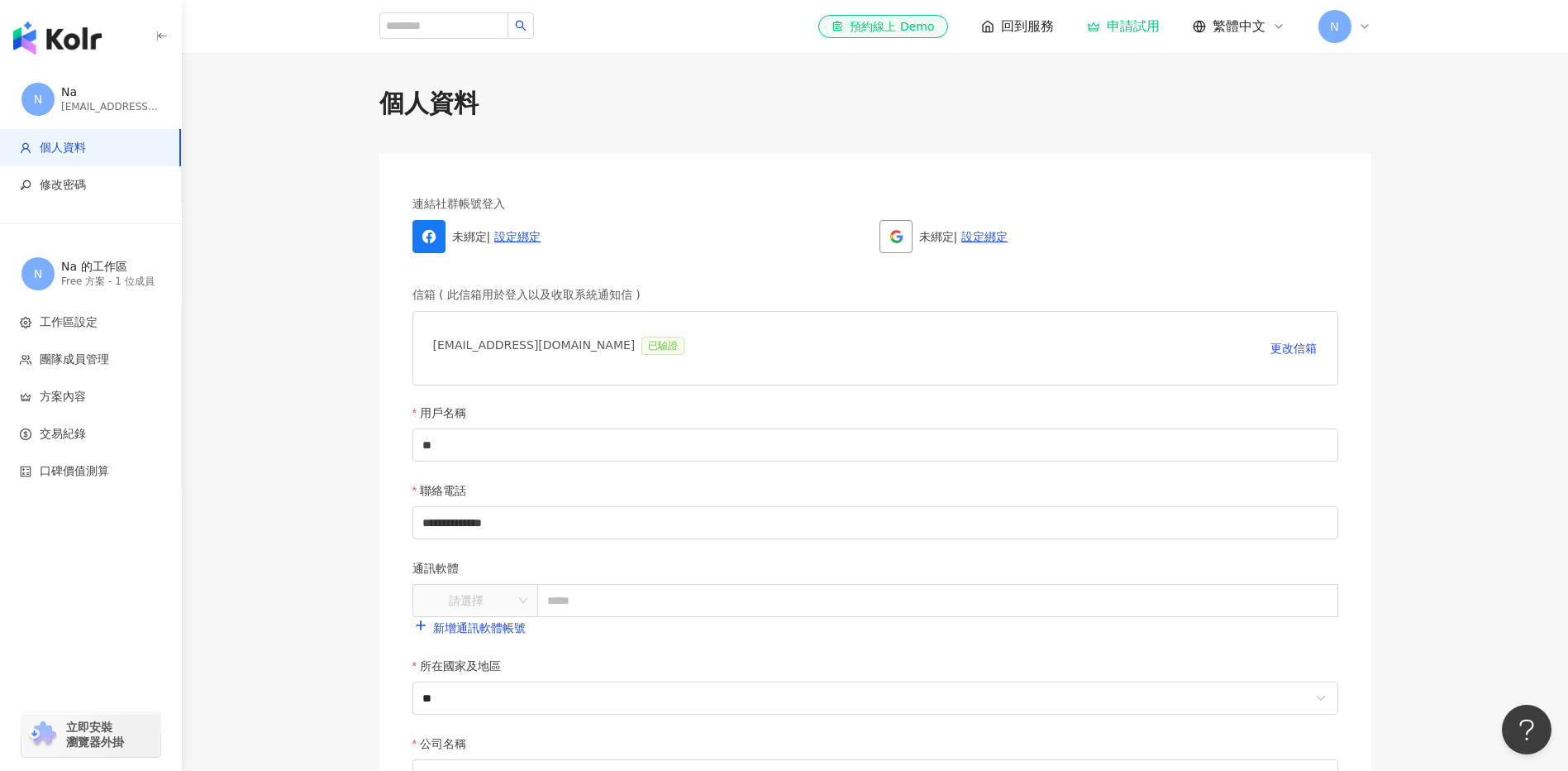
click at [1360, 21] on icon at bounding box center [1365, 26] width 13 height 13
click at [1412, 290] on span "網站導覽" at bounding box center [1408, 298] width 113 height 18
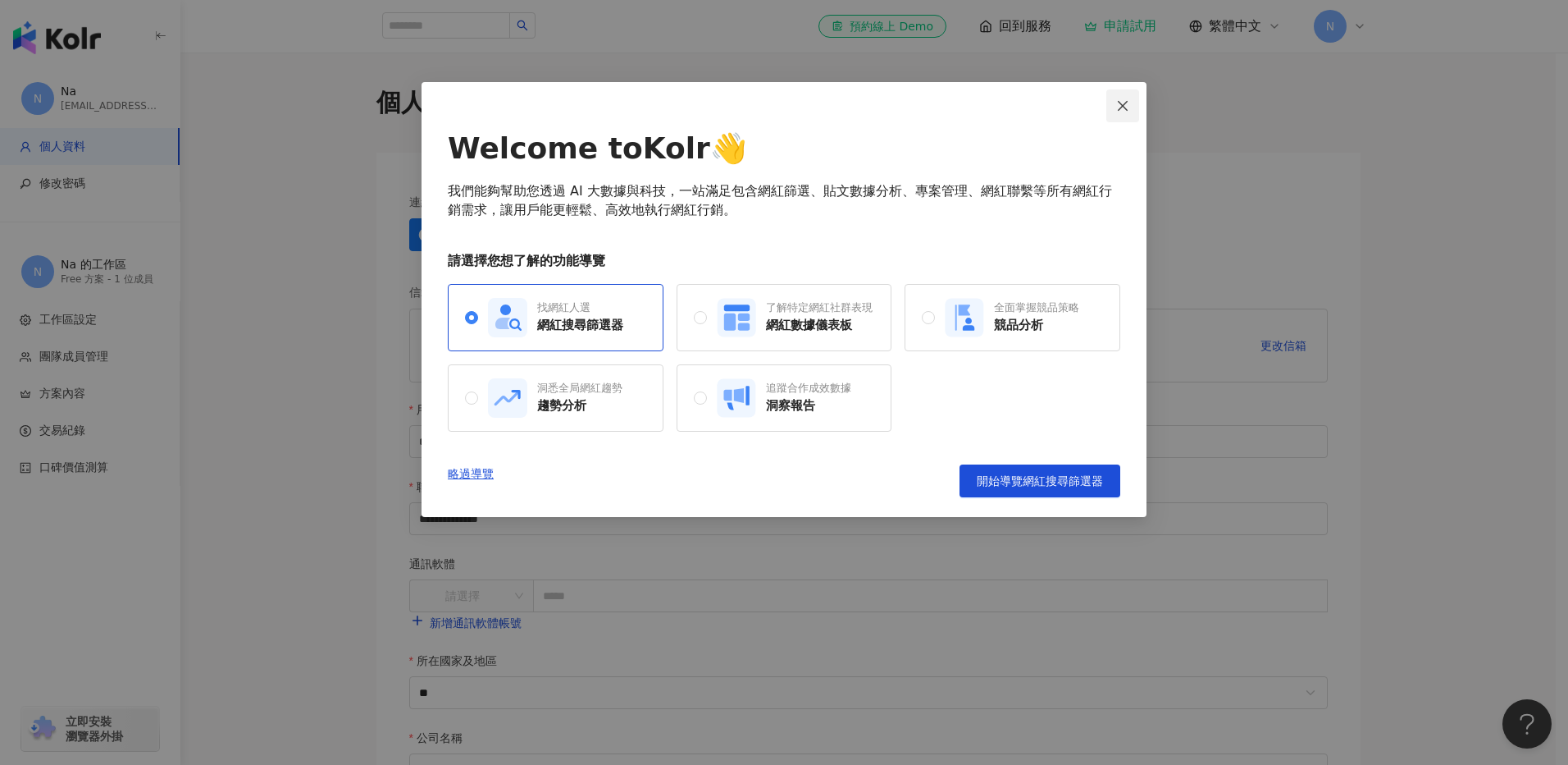
click at [1126, 100] on icon "close" at bounding box center [1122, 106] width 13 height 13
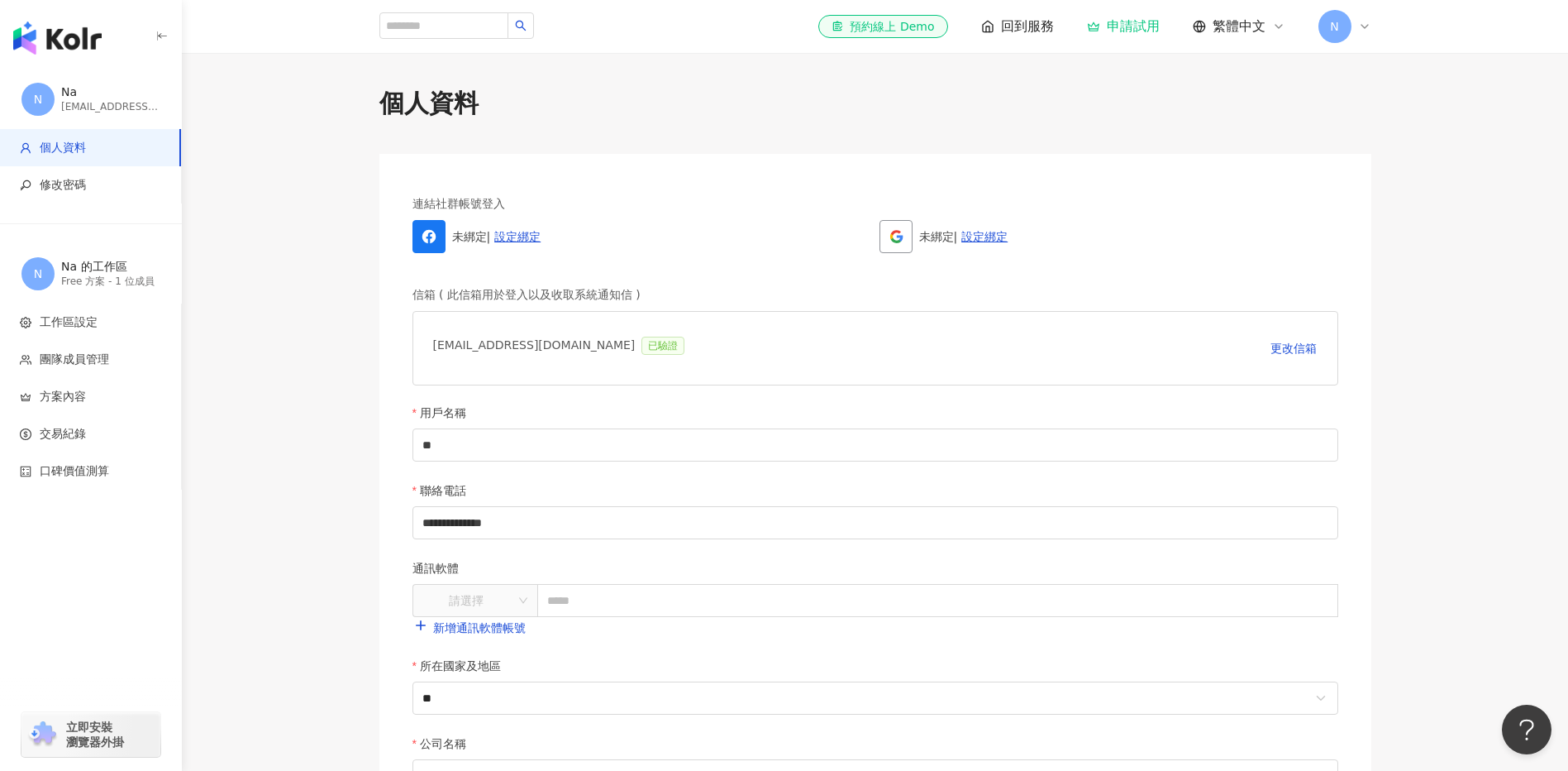
click at [1365, 24] on icon at bounding box center [1365, 26] width 13 height 13
click at [1412, 336] on span "登出" at bounding box center [1408, 331] width 113 height 18
